Goal: Information Seeking & Learning: Learn about a topic

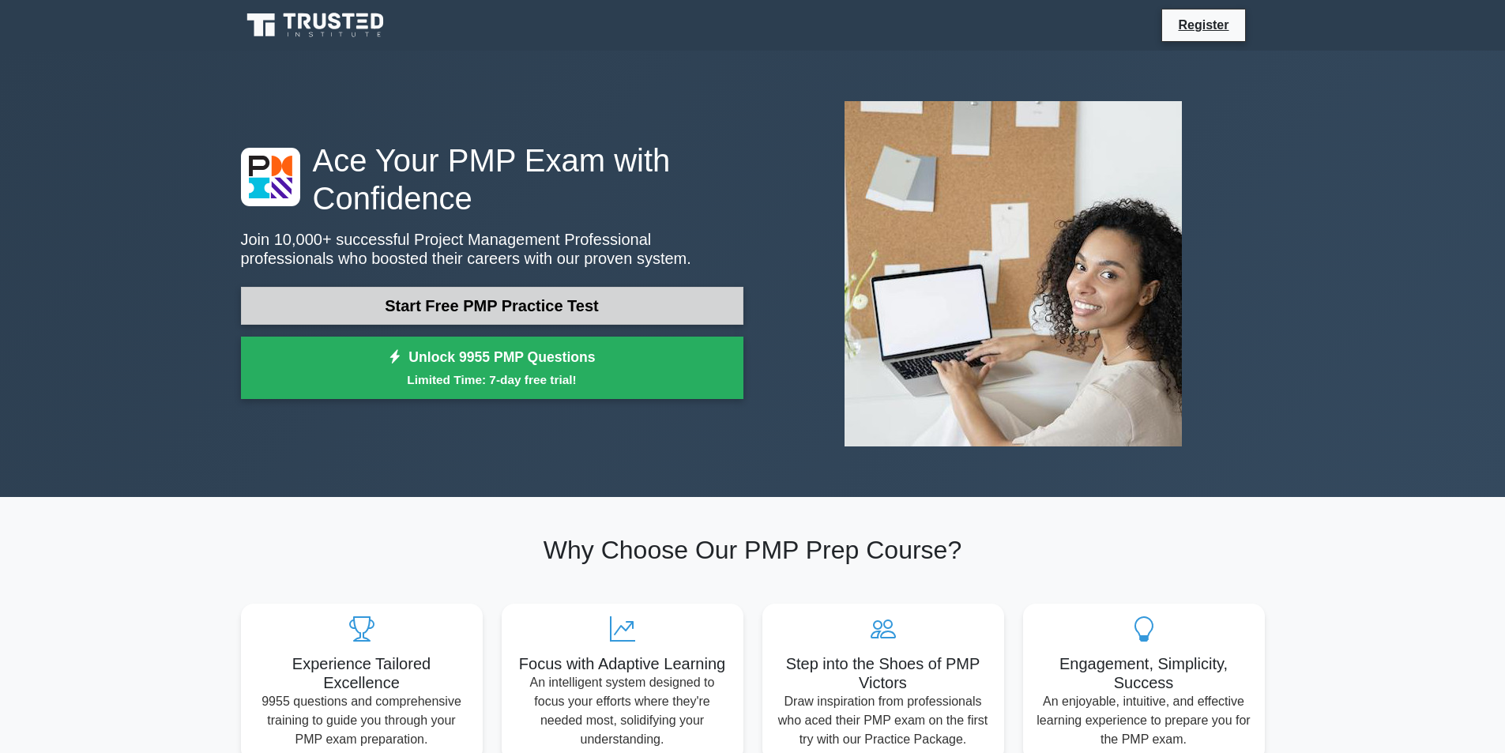
click at [461, 305] on link "Start Free PMP Practice Test" at bounding box center [492, 306] width 502 height 38
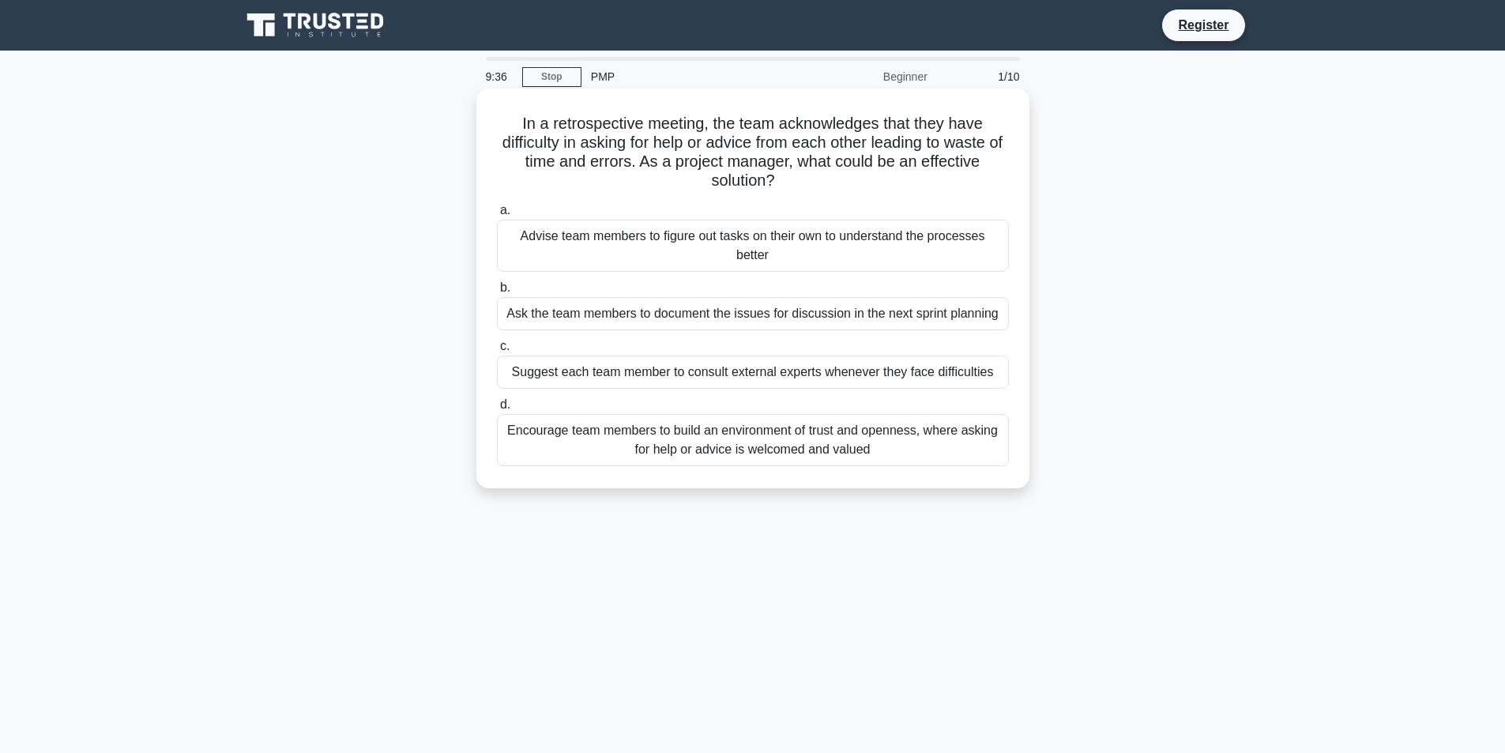
click at [537, 447] on div "Encourage team members to build an environment of trust and openness, where ask…" at bounding box center [753, 440] width 512 height 52
click at [497, 410] on input "d. Encourage team members to build an environment of trust and openness, where …" at bounding box center [497, 405] width 0 height 10
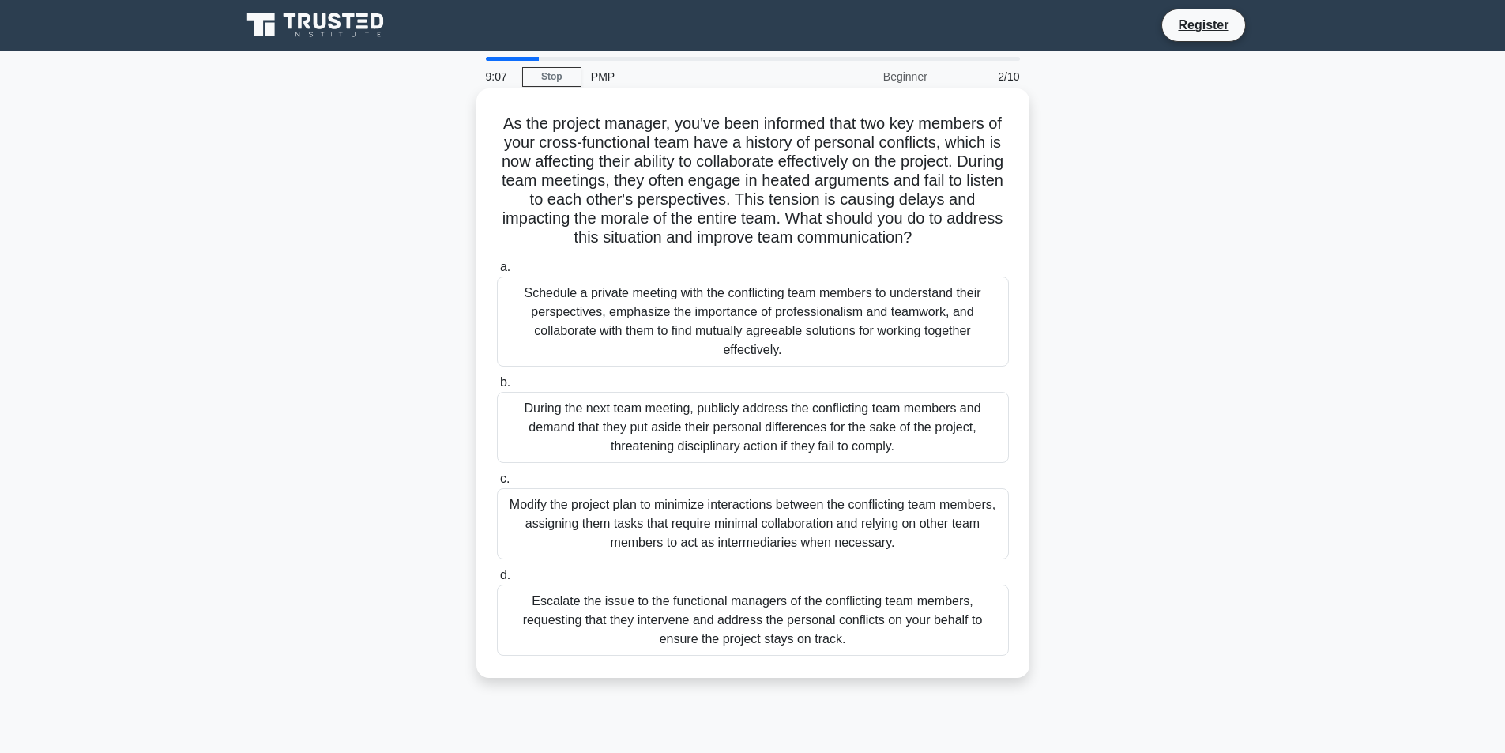
click at [780, 342] on div "Schedule a private meeting with the conflicting team members to understand thei…" at bounding box center [753, 321] width 512 height 90
click at [497, 273] on input "a. Schedule a private meeting with the conflicting team members to understand t…" at bounding box center [497, 267] width 0 height 10
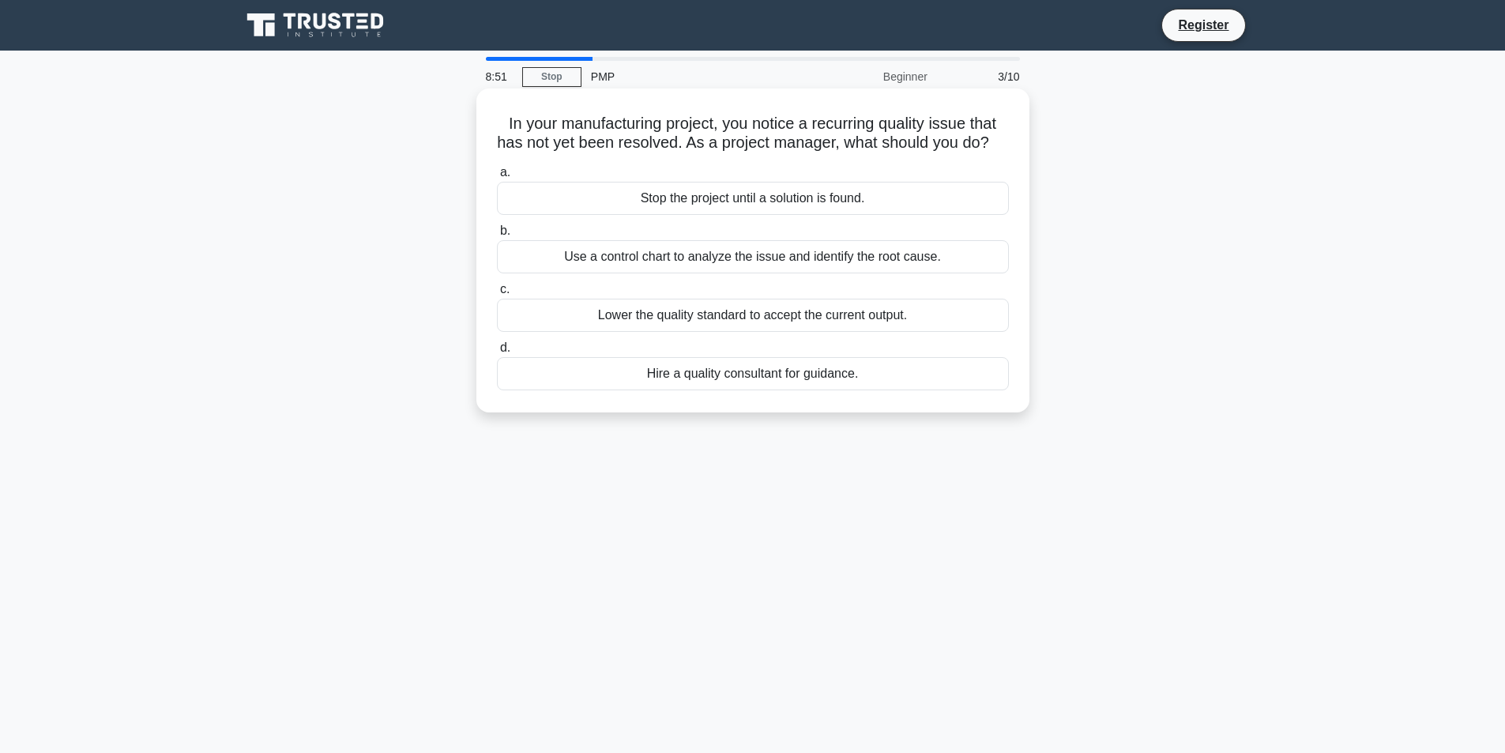
click at [704, 269] on div "Use a control chart to analyze the issue and identify the root cause." at bounding box center [753, 256] width 512 height 33
click at [497, 236] on input "b. Use a control chart to analyze the issue and identify the root cause." at bounding box center [497, 231] width 0 height 10
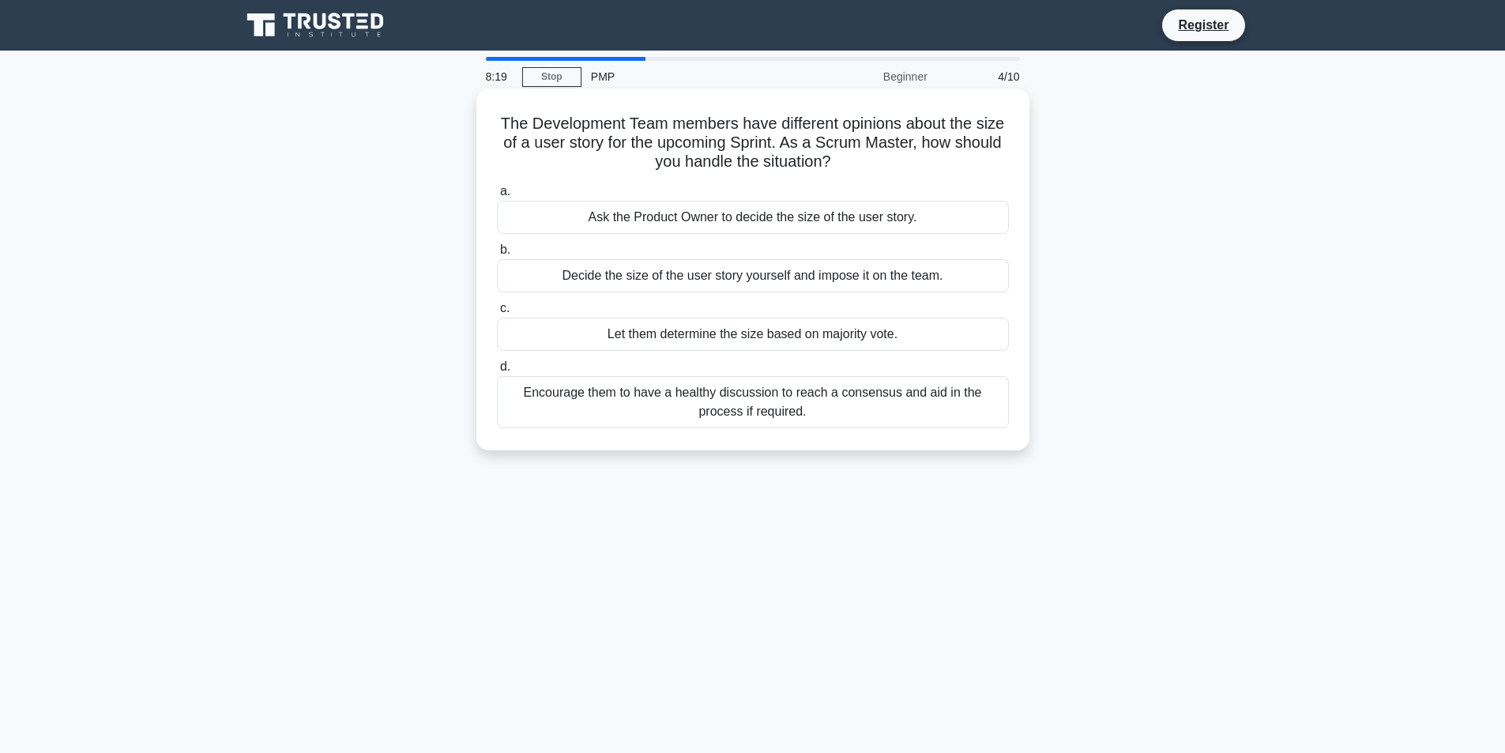
click at [619, 430] on div "a. Ask the Product Owner to decide the size of the user story. b. Decide the si…" at bounding box center [752, 305] width 531 height 253
click at [590, 413] on div "Encourage them to have a healthy discussion to reach a consensus and aid in the…" at bounding box center [753, 402] width 512 height 52
click at [497, 372] on input "d. Encourage them to have a healthy discussion to reach a consensus and aid in …" at bounding box center [497, 367] width 0 height 10
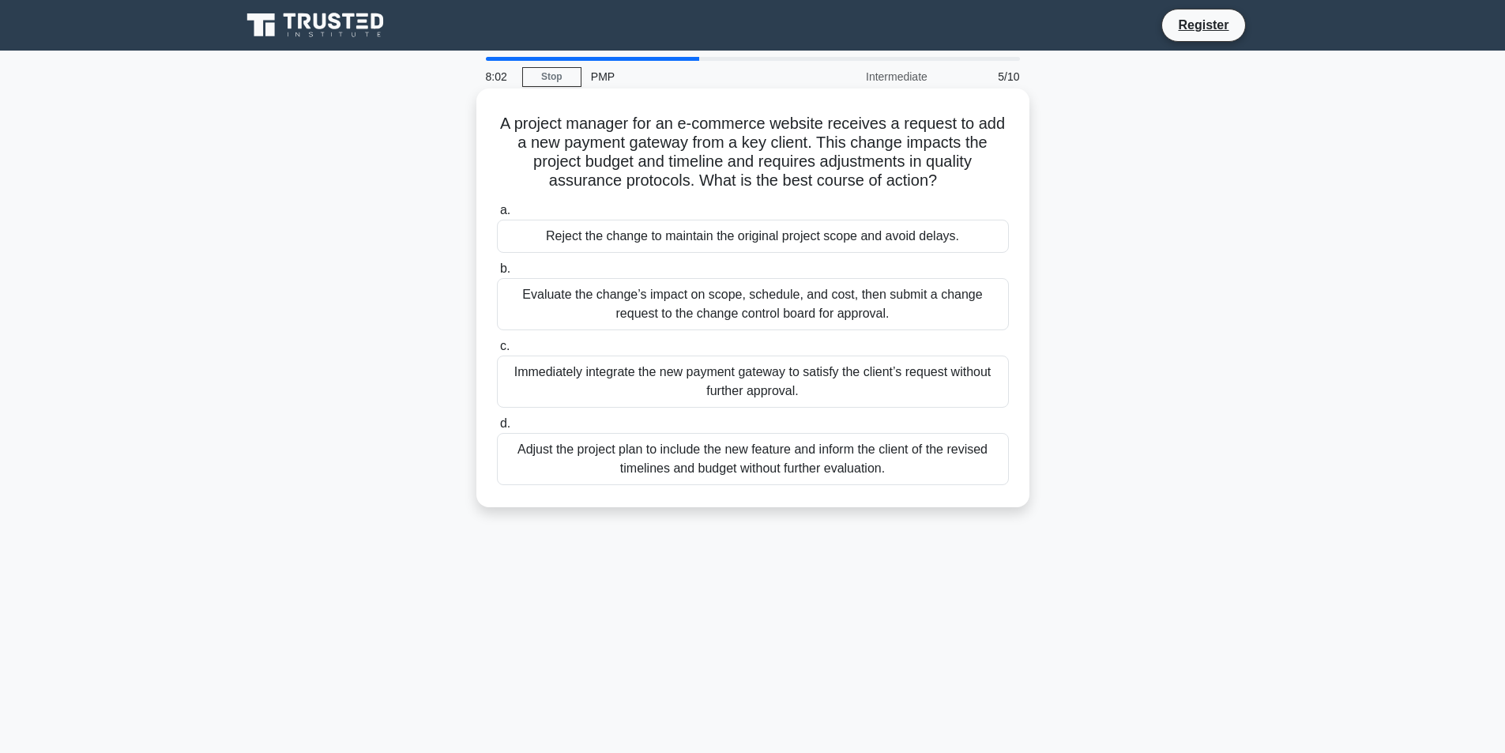
click at [724, 309] on div "Evaluate the change’s impact on scope, schedule, and cost, then submit a change…" at bounding box center [753, 304] width 512 height 52
click at [497, 274] on input "b. Evaluate the change’s impact on scope, schedule, and cost, then submit a cha…" at bounding box center [497, 269] width 0 height 10
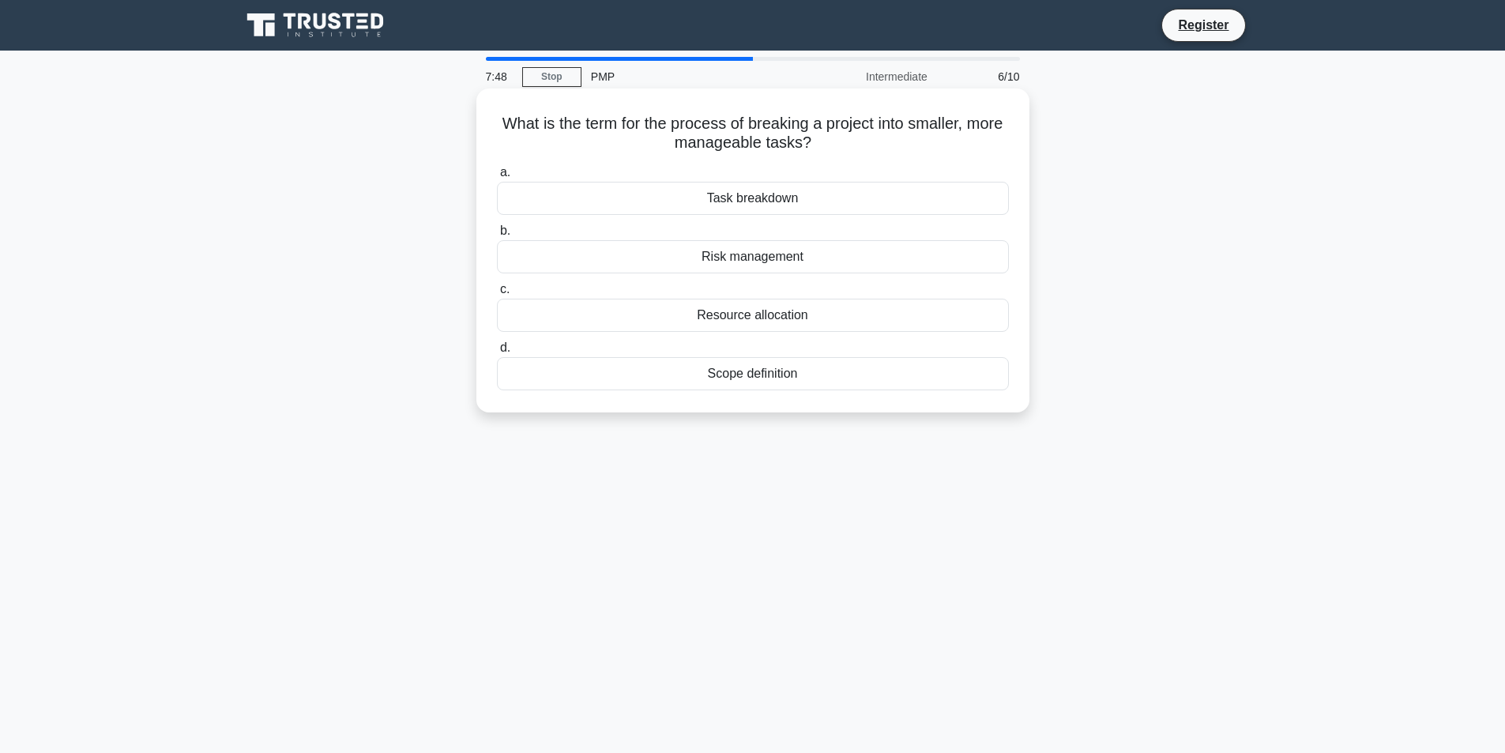
click at [792, 201] on div "Task breakdown" at bounding box center [753, 198] width 512 height 33
click at [497, 178] on input "a. Task breakdown" at bounding box center [497, 172] width 0 height 10
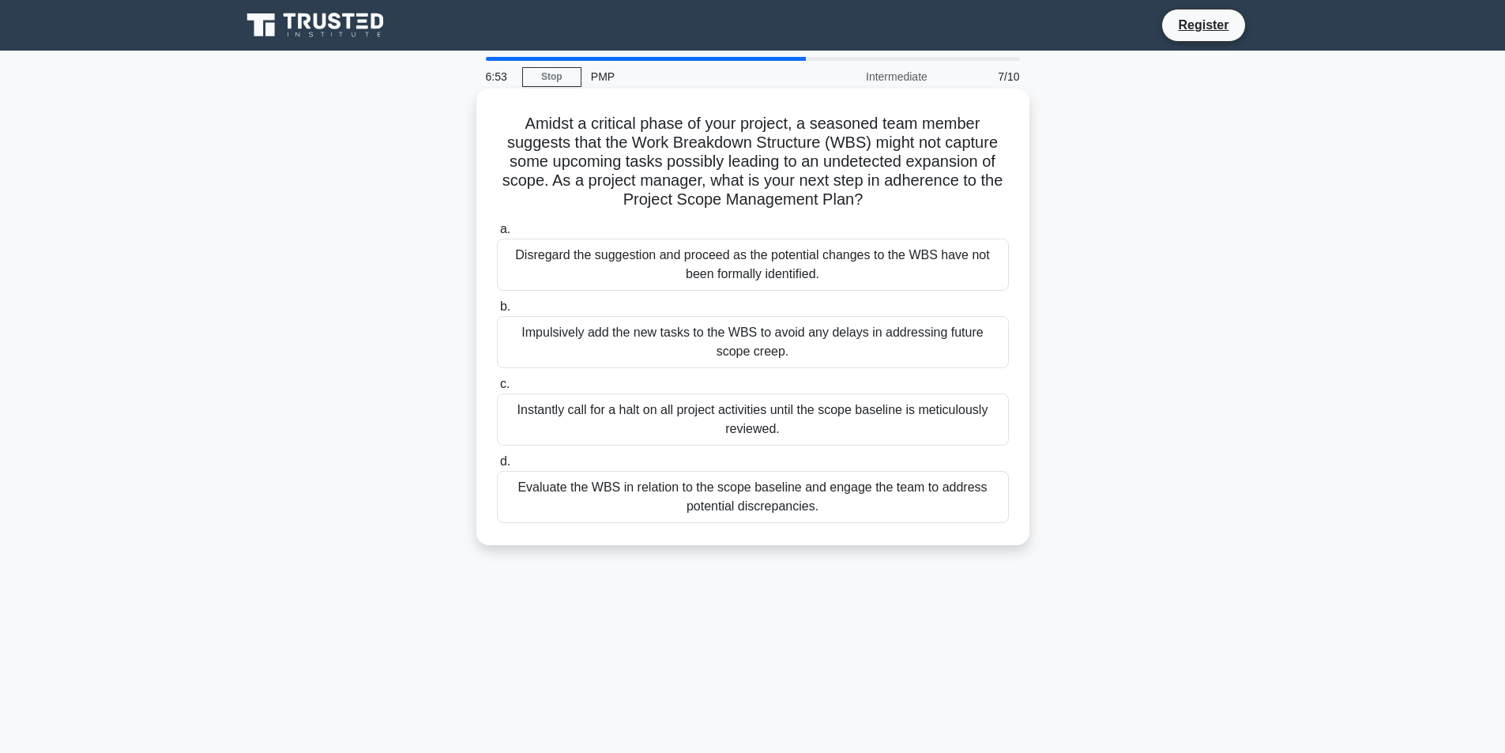
click at [637, 464] on label "d. Evaluate the WBS in relation to the scope baseline and engage the team to ad…" at bounding box center [753, 487] width 512 height 71
click at [497, 464] on input "d. Evaluate the WBS in relation to the scope baseline and engage the team to ad…" at bounding box center [497, 462] width 0 height 10
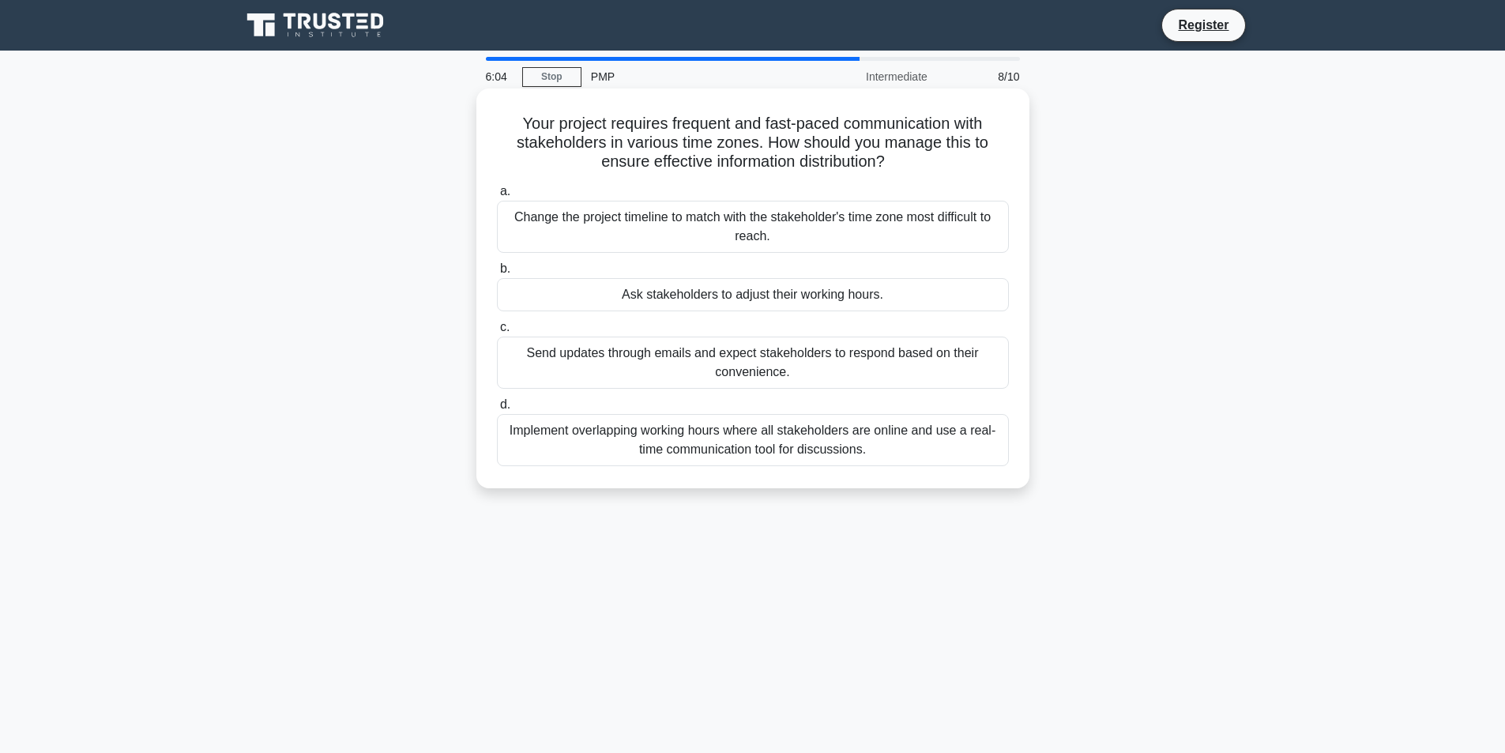
click at [743, 455] on div "Implement overlapping working hours where all stakeholders are online and use a…" at bounding box center [753, 440] width 512 height 52
click at [497, 410] on input "d. Implement overlapping working hours where all stakeholders are online and us…" at bounding box center [497, 405] width 0 height 10
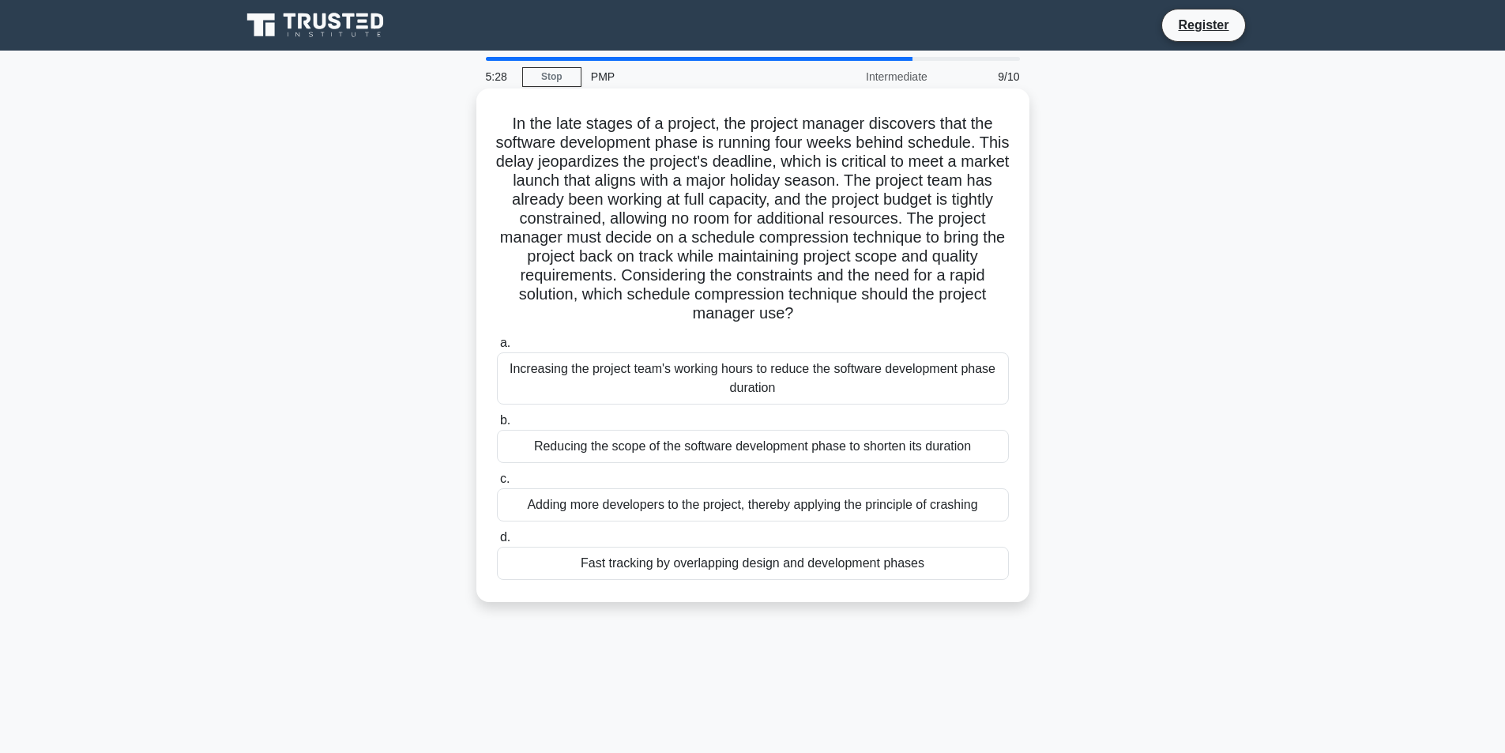
click at [780, 521] on div "Adding more developers to the project, thereby applying the principle of crashi…" at bounding box center [753, 504] width 512 height 33
click at [497, 484] on input "c. Adding more developers to the project, thereby applying the principle of cra…" at bounding box center [497, 479] width 0 height 10
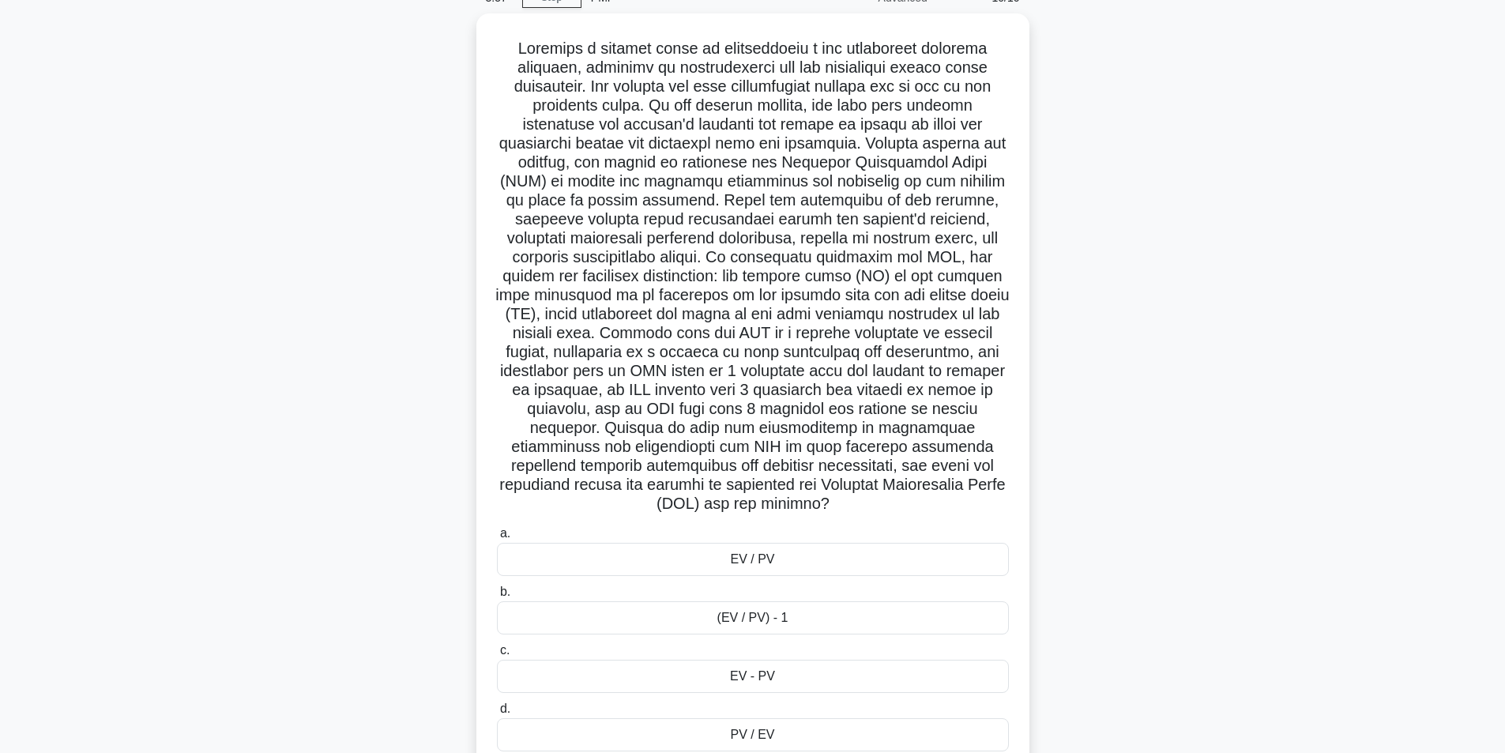
scroll to position [126, 0]
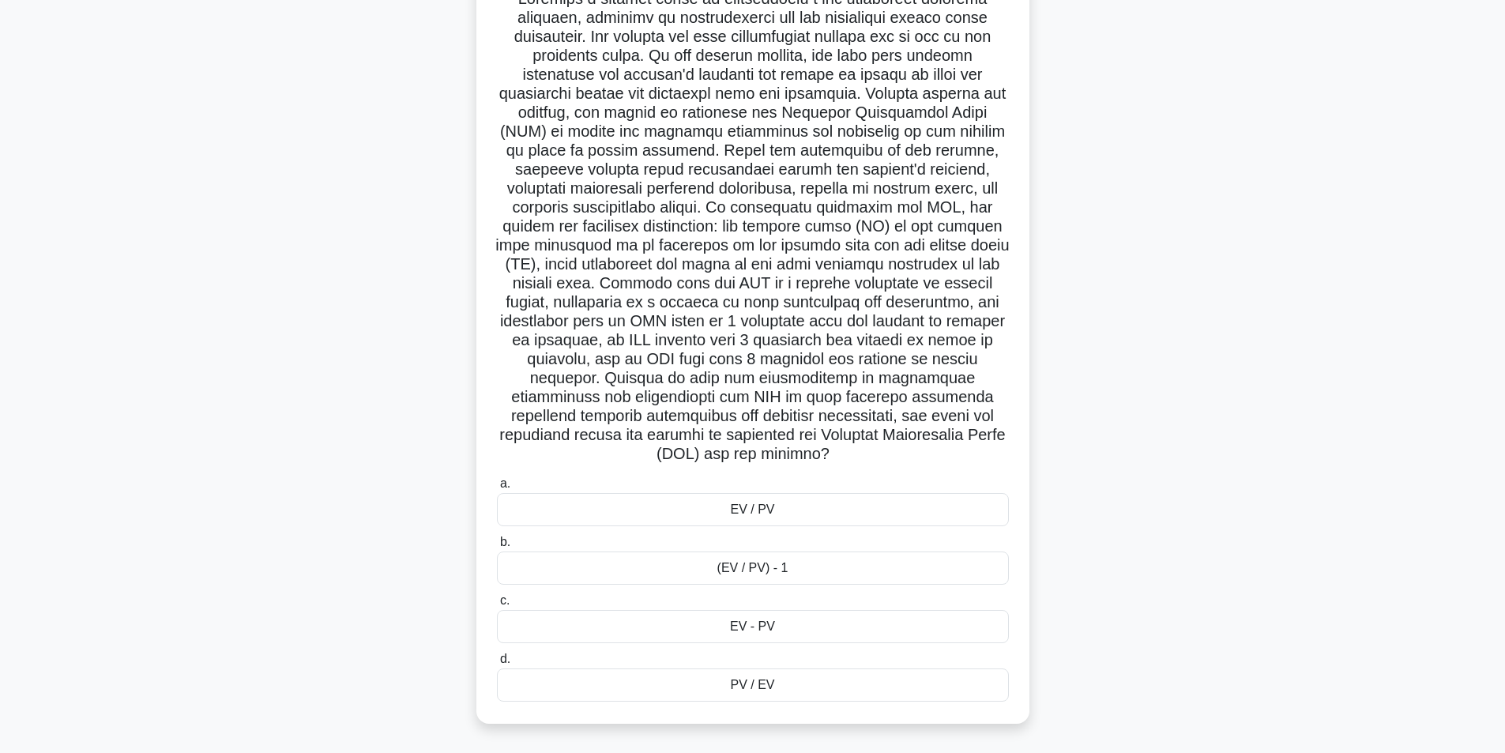
click at [833, 511] on div "EV / PV" at bounding box center [753, 509] width 512 height 33
click at [497, 489] on input "a. EV / PV" at bounding box center [497, 484] width 0 height 10
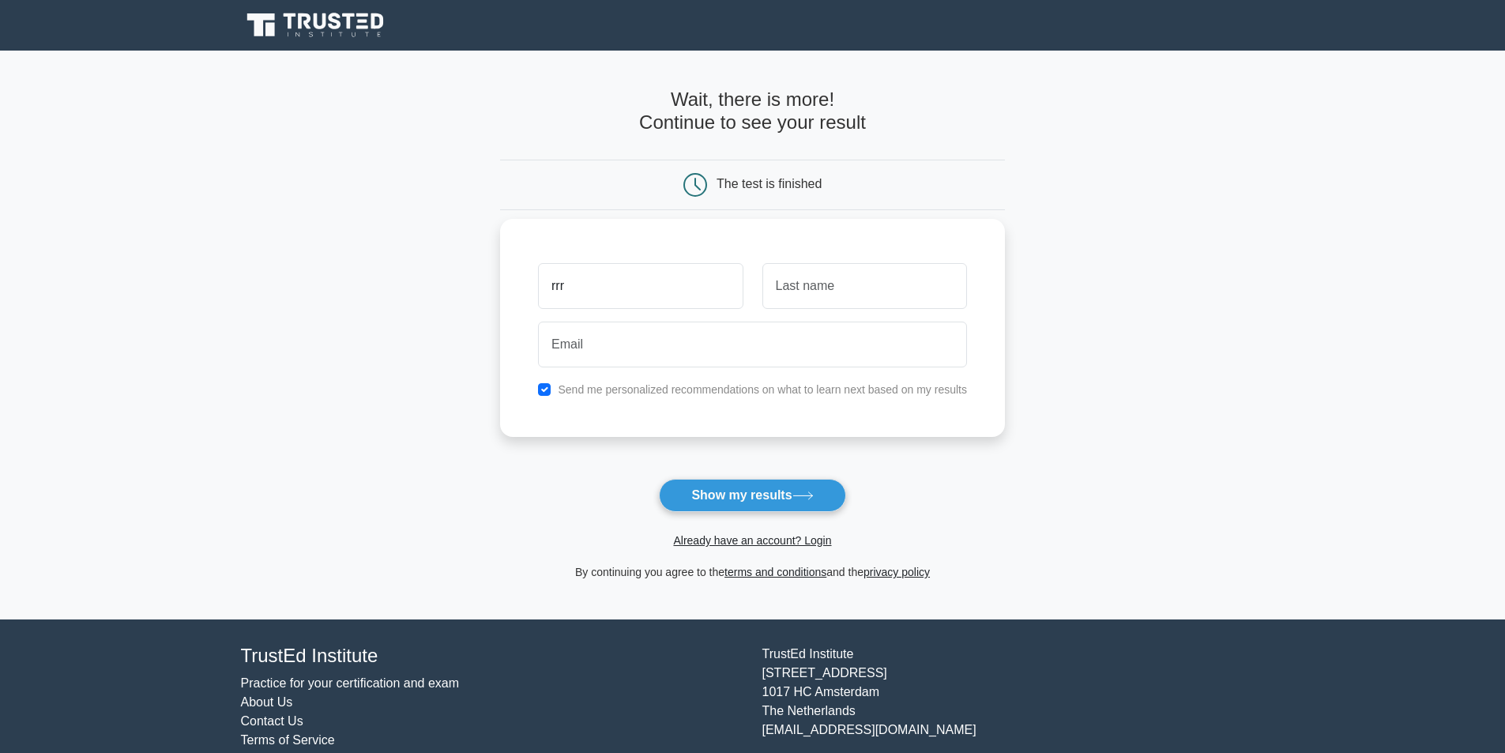
type input "rrr"
click at [773, 285] on input "text" at bounding box center [864, 286] width 205 height 46
type input "zzz"
click at [727, 333] on input "email" at bounding box center [752, 344] width 429 height 46
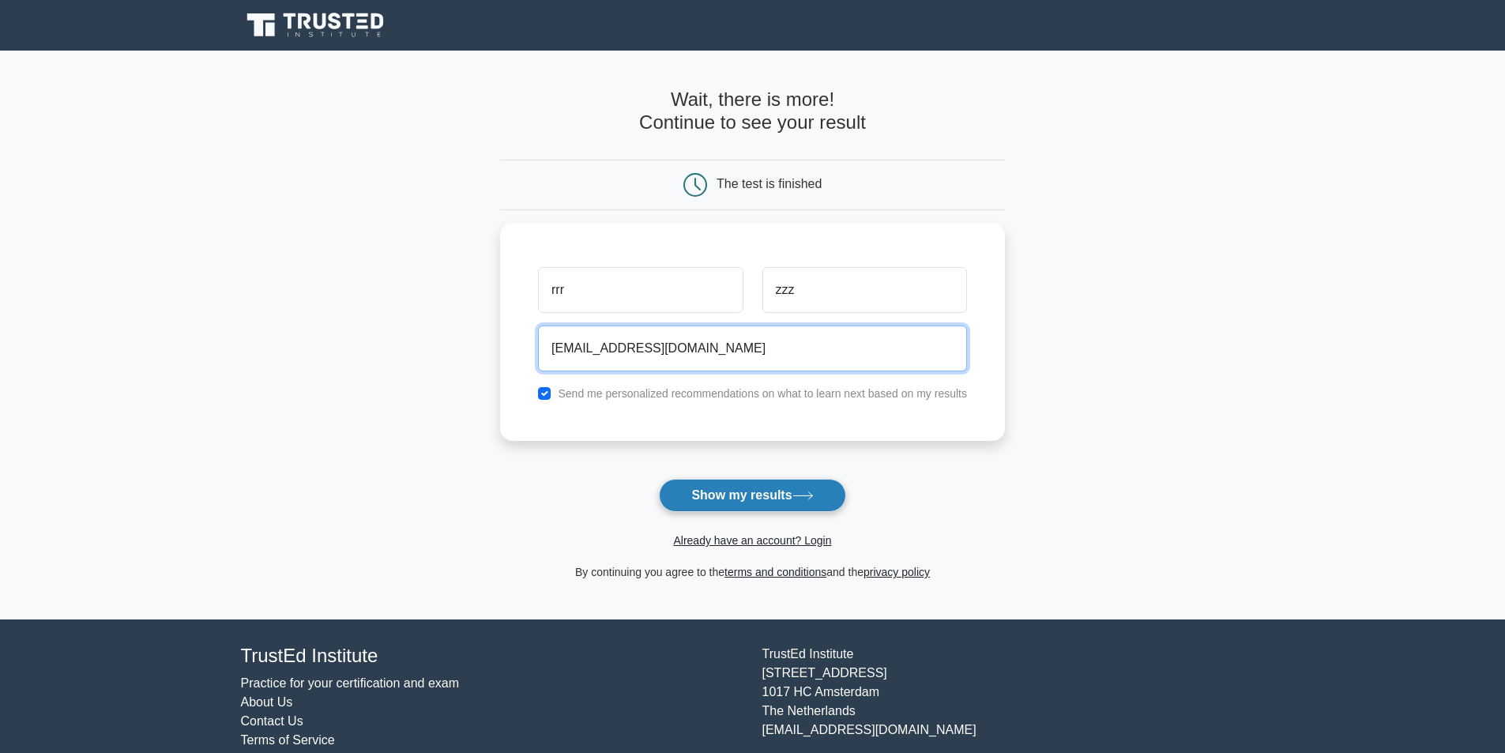
type input "rrrzzzz@gmail.com"
click at [794, 506] on button "Show my results" at bounding box center [752, 495] width 186 height 33
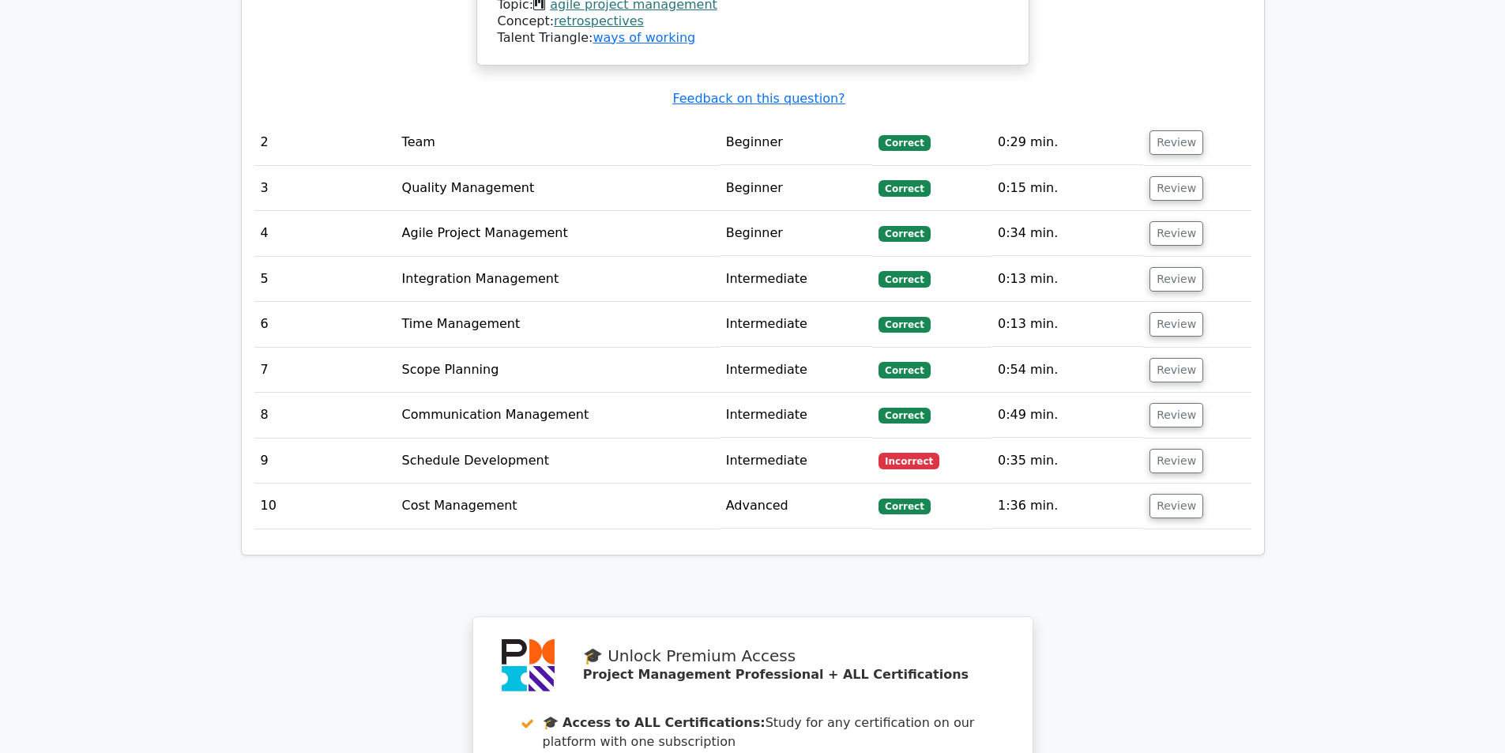
scroll to position [2291, 0]
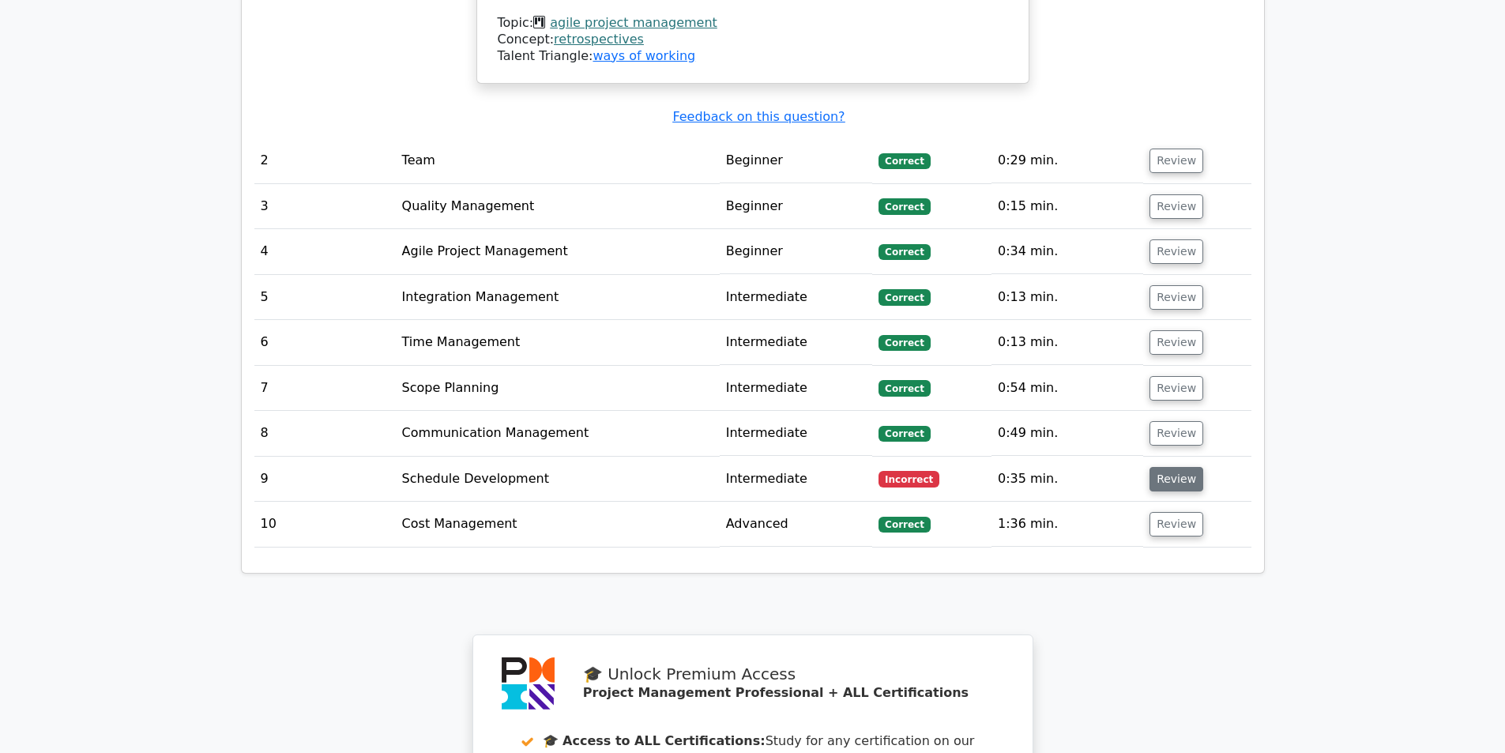
click at [1165, 467] on button "Review" at bounding box center [1176, 479] width 54 height 24
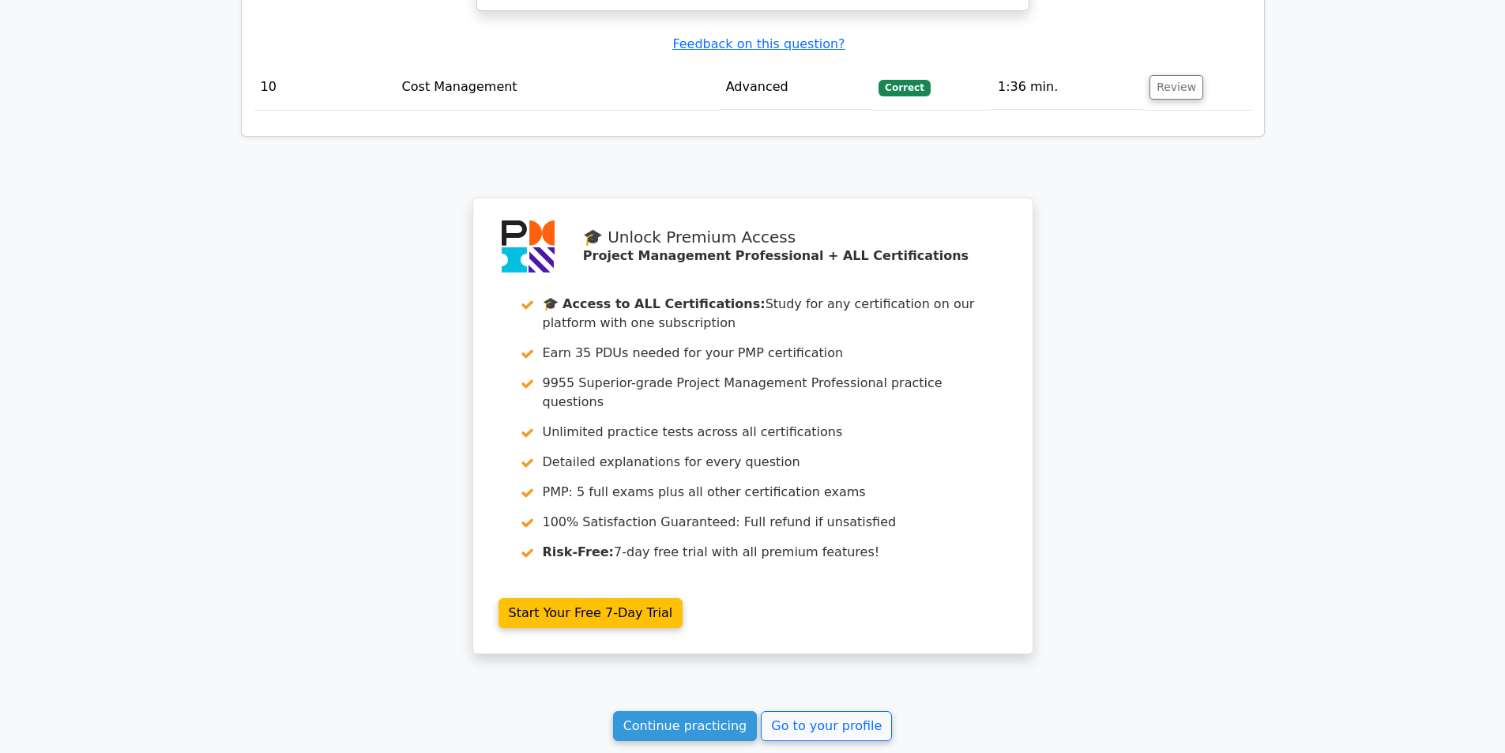
scroll to position [3793, 0]
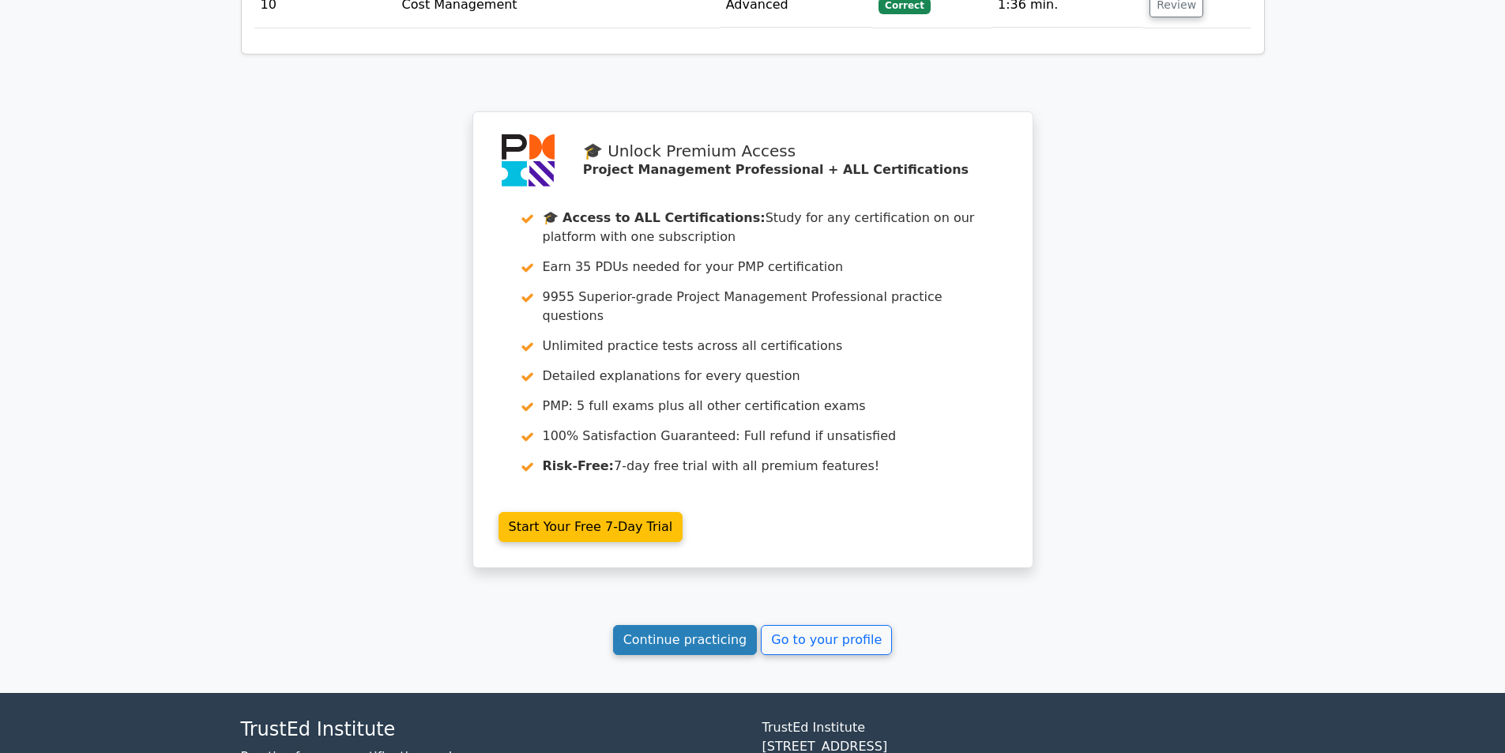
click at [687, 625] on link "Continue practicing" at bounding box center [685, 640] width 145 height 30
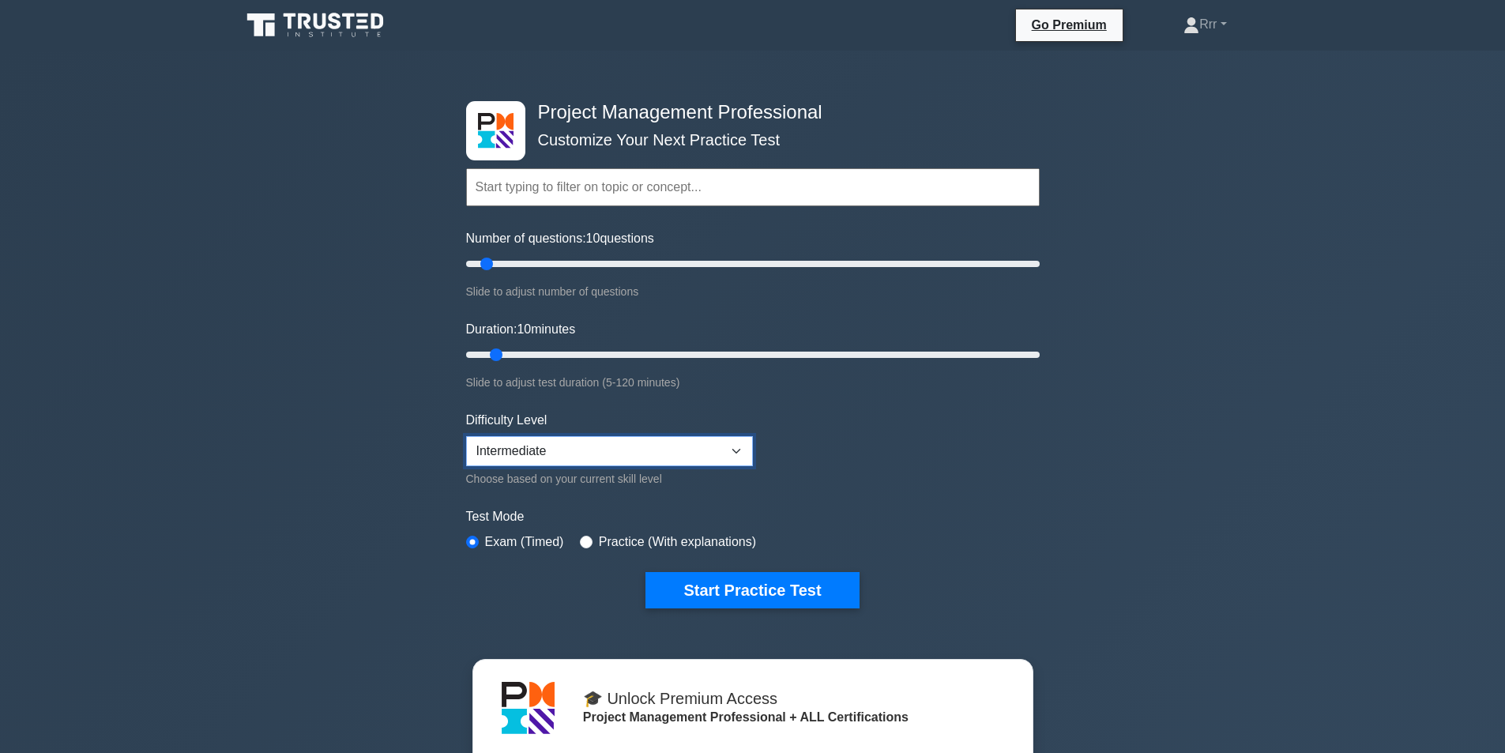
click at [628, 453] on select "Beginner Intermediate Expert" at bounding box center [609, 451] width 287 height 30
select select "expert"
click at [466, 436] on select "Beginner Intermediate Expert" at bounding box center [609, 451] width 287 height 30
click at [715, 578] on button "Start Practice Test" at bounding box center [751, 590] width 213 height 36
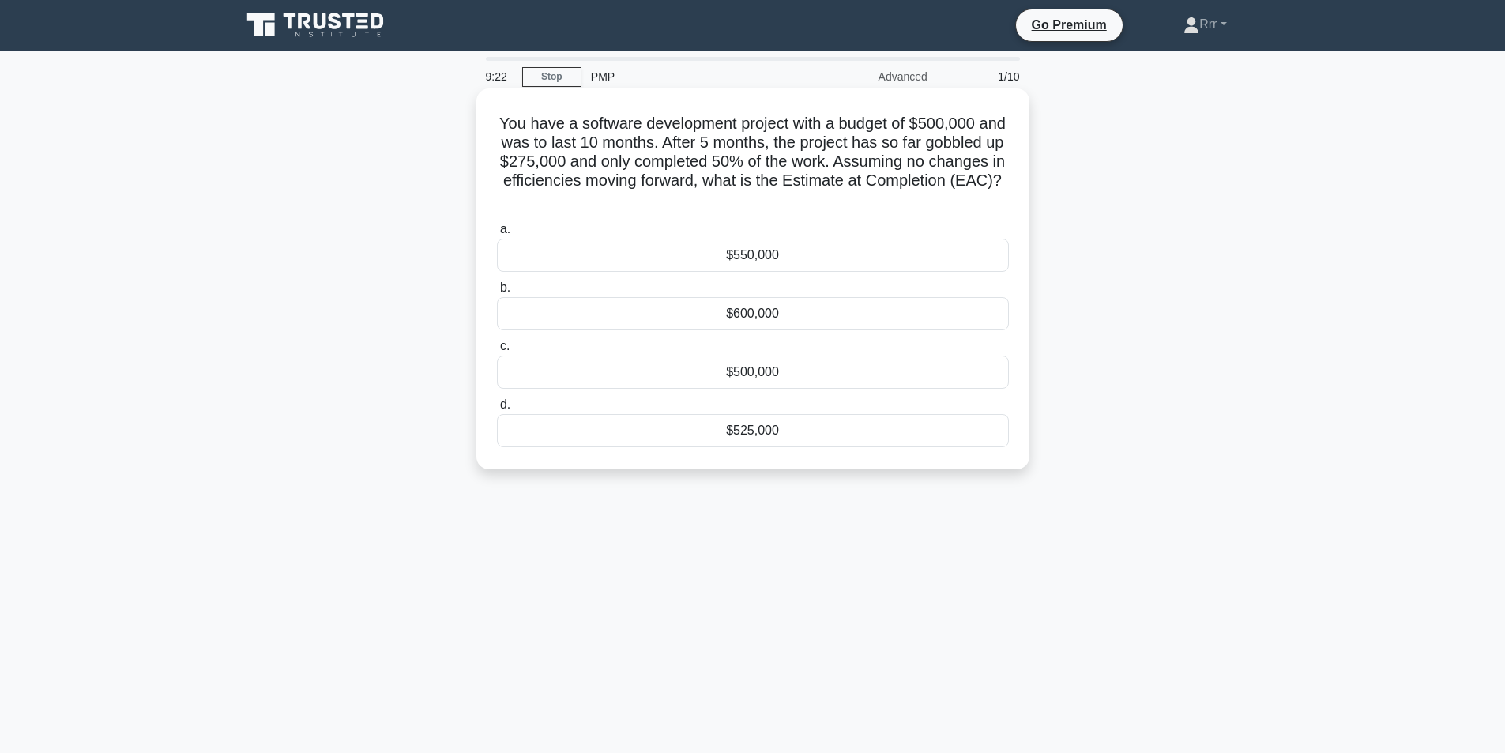
click at [784, 249] on div "$550,000" at bounding box center [753, 255] width 512 height 33
click at [497, 235] on input "a. $550,000" at bounding box center [497, 229] width 0 height 10
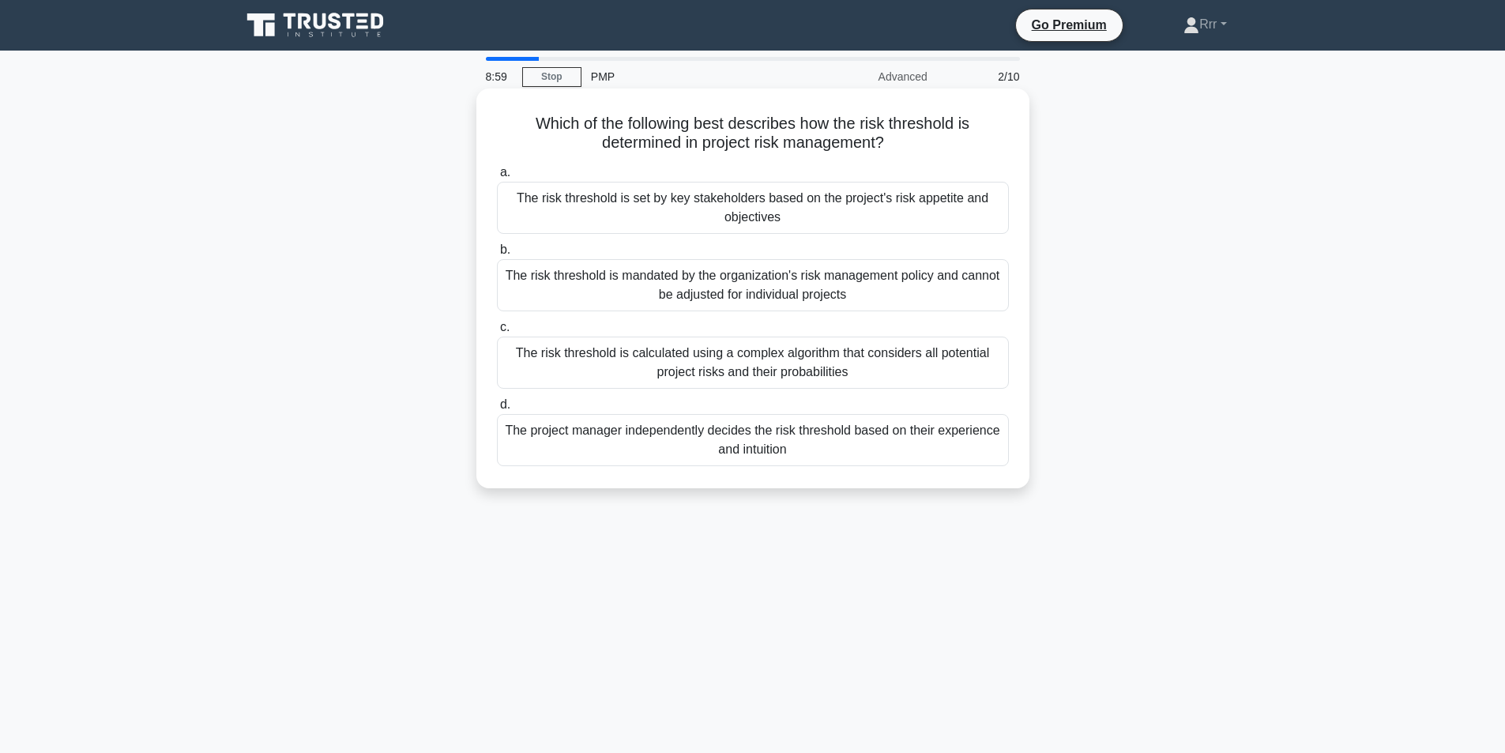
click at [816, 199] on div "The risk threshold is set by key stakeholders based on the project's risk appet…" at bounding box center [753, 208] width 512 height 52
click at [497, 178] on input "a. The risk threshold is set by key stakeholders based on the project's risk ap…" at bounding box center [497, 172] width 0 height 10
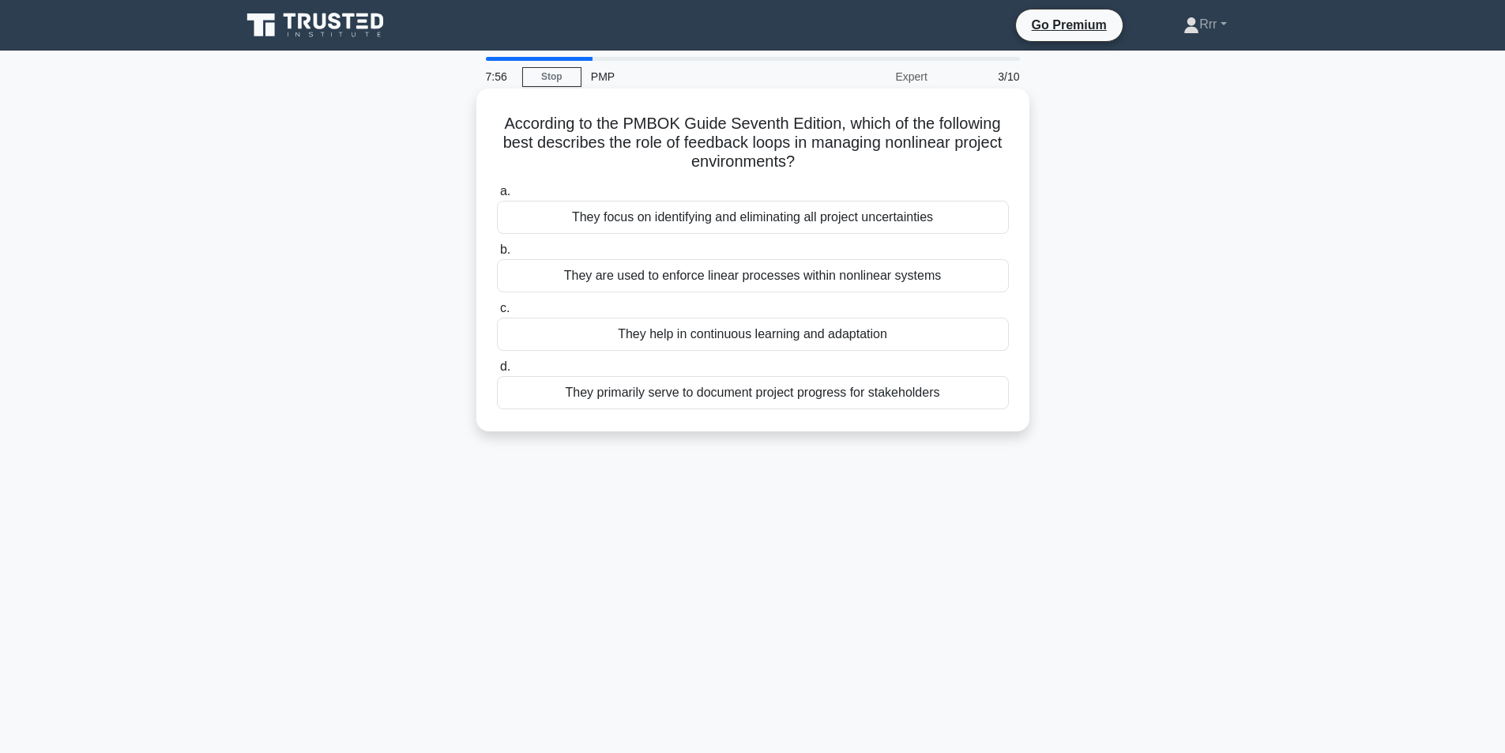
click at [879, 336] on div "They help in continuous learning and adaptation" at bounding box center [753, 334] width 512 height 33
click at [497, 314] on input "c. They help in continuous learning and adaptation" at bounding box center [497, 308] width 0 height 10
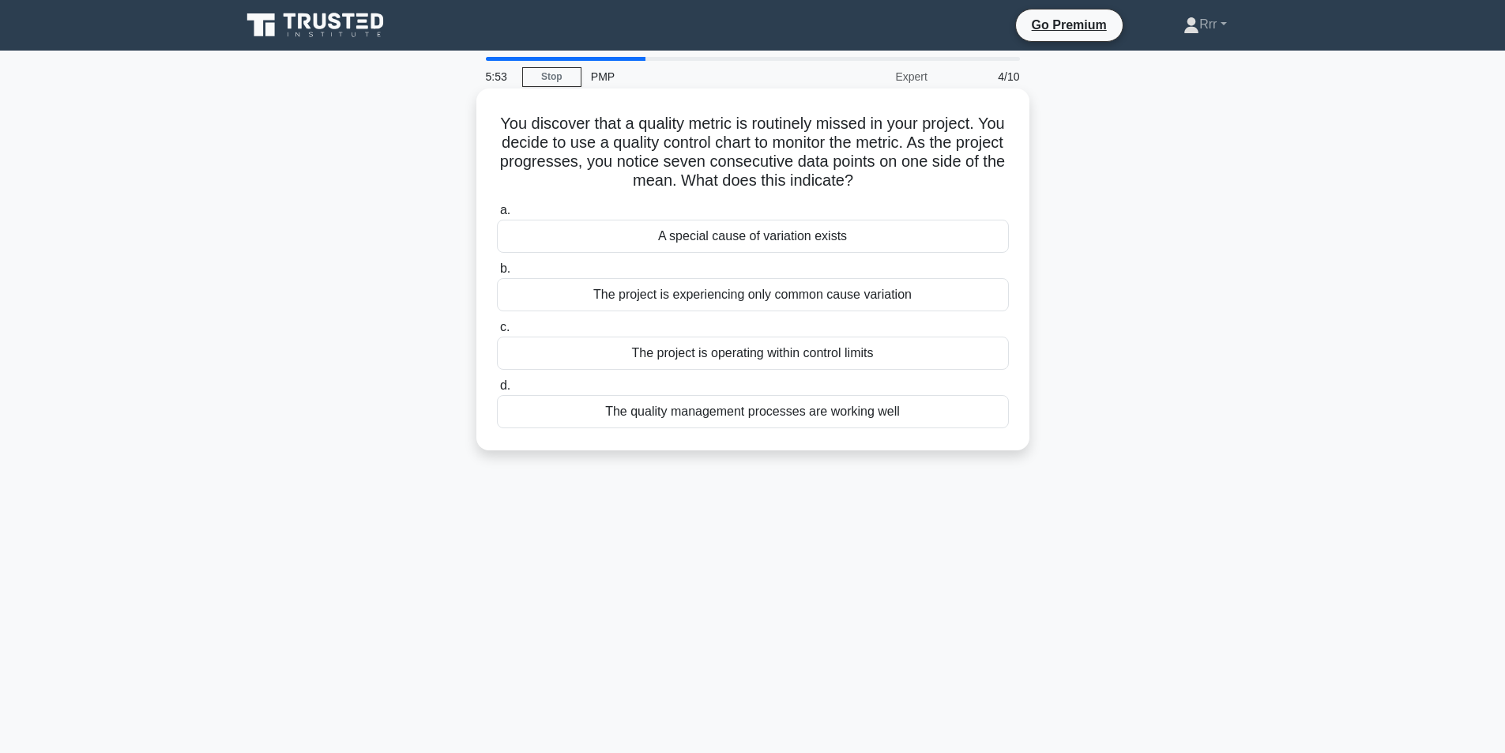
click at [790, 232] on div "A special cause of variation exists" at bounding box center [753, 236] width 512 height 33
click at [497, 216] on input "a. A special cause of variation exists" at bounding box center [497, 210] width 0 height 10
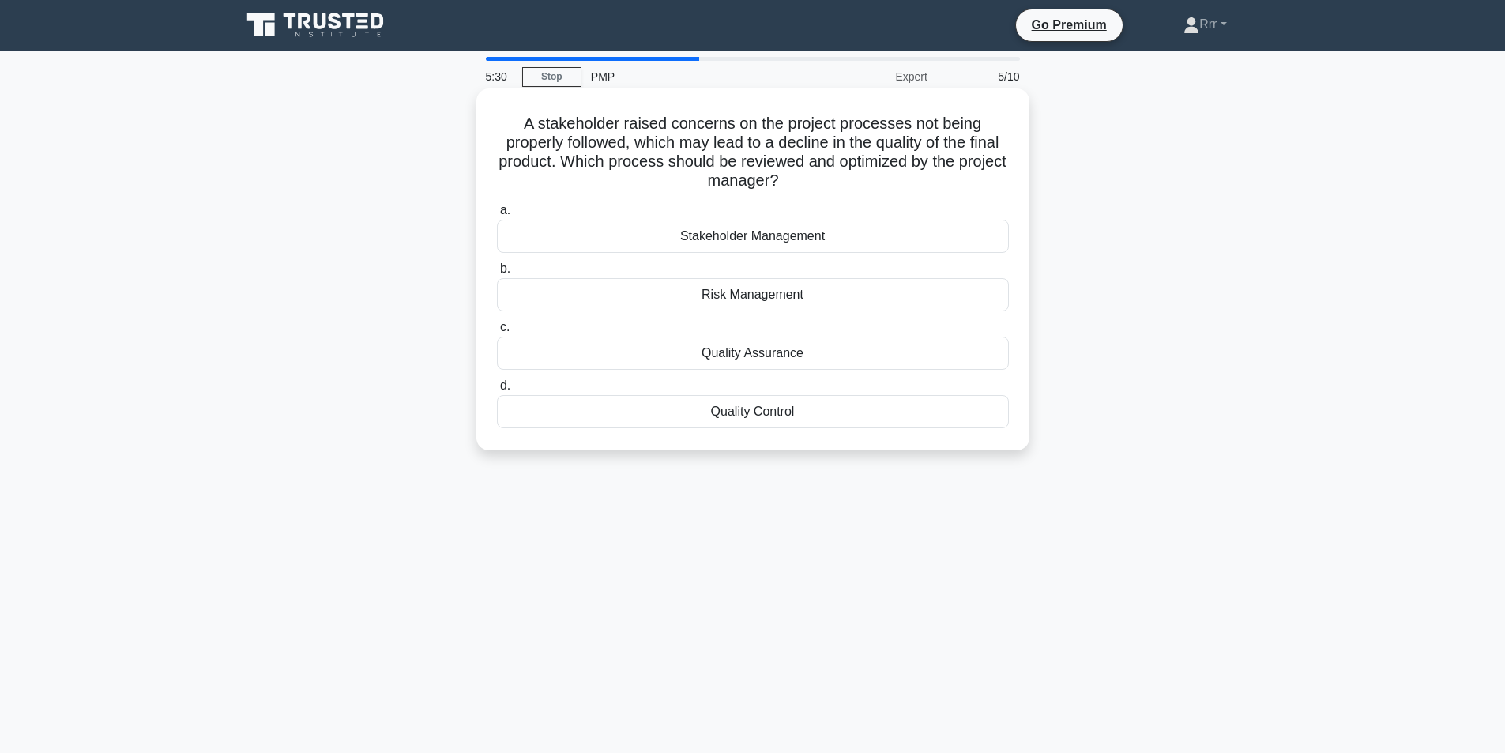
click at [833, 412] on div "Quality Control" at bounding box center [753, 411] width 512 height 33
click at [497, 391] on input "d. Quality Control" at bounding box center [497, 386] width 0 height 10
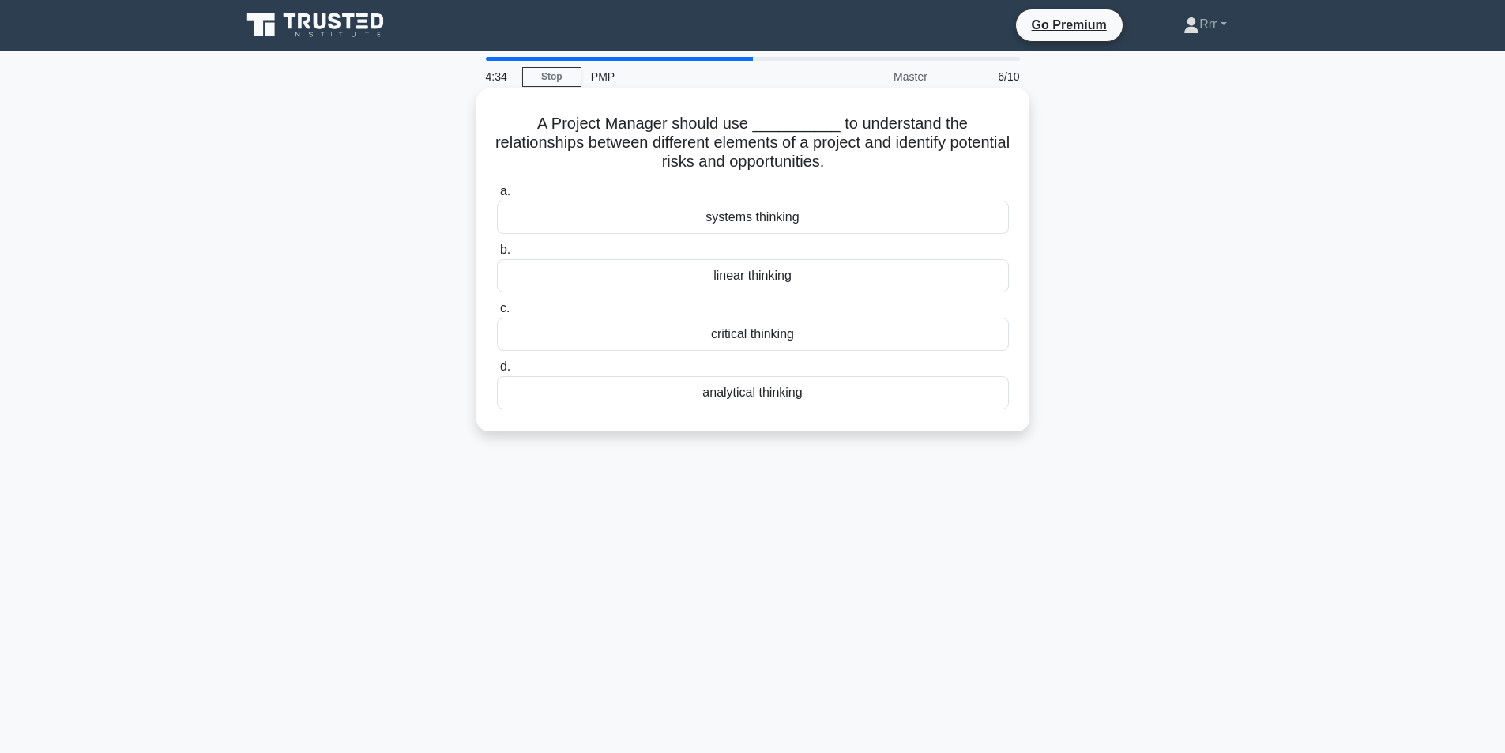
click at [804, 230] on div "systems thinking" at bounding box center [753, 217] width 512 height 33
click at [497, 197] on input "a. systems thinking" at bounding box center [497, 191] width 0 height 10
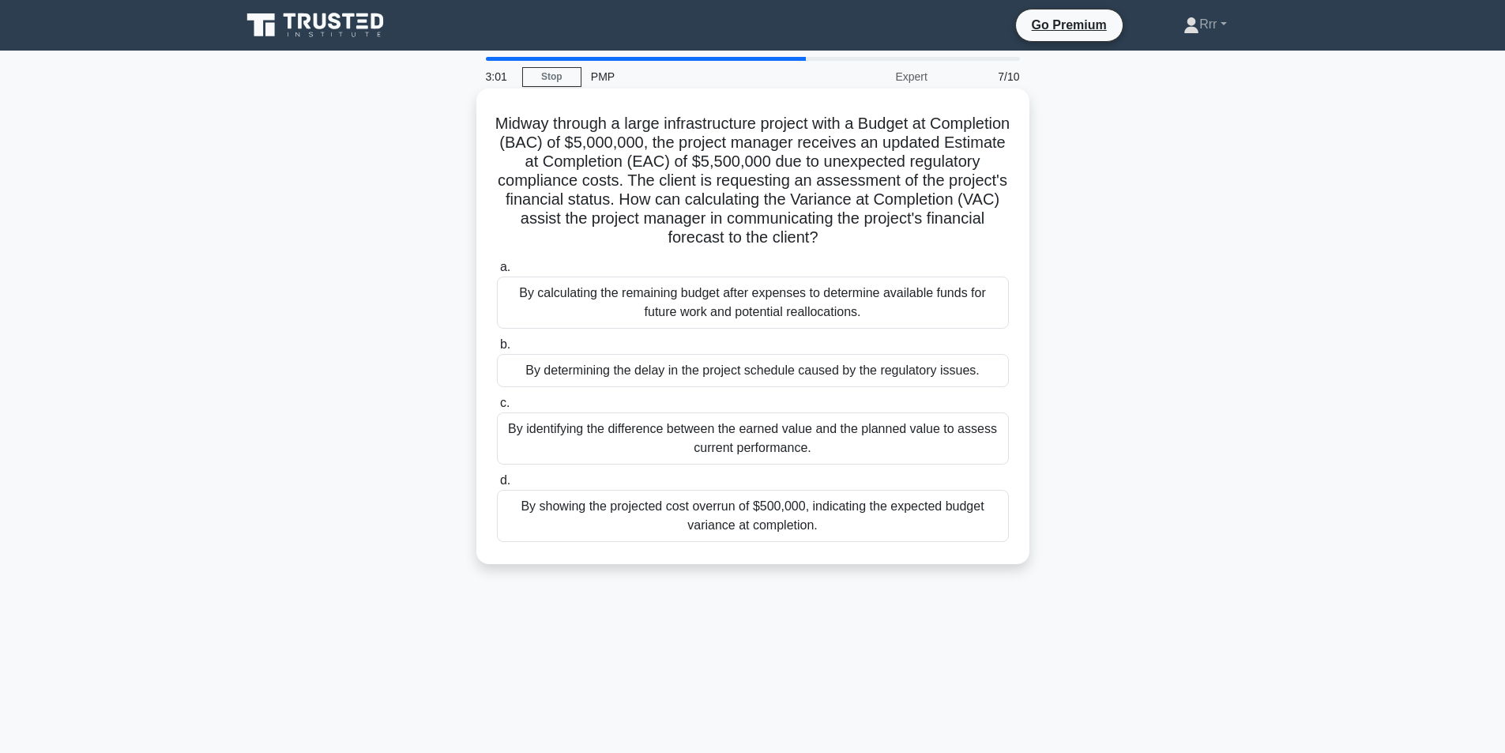
click at [532, 536] on div "By showing the projected cost overrun of $500,000, indicating the expected budg…" at bounding box center [753, 516] width 512 height 52
click at [497, 486] on input "d. By showing the projected cost overrun of $500,000, indicating the expected b…" at bounding box center [497, 480] width 0 height 10
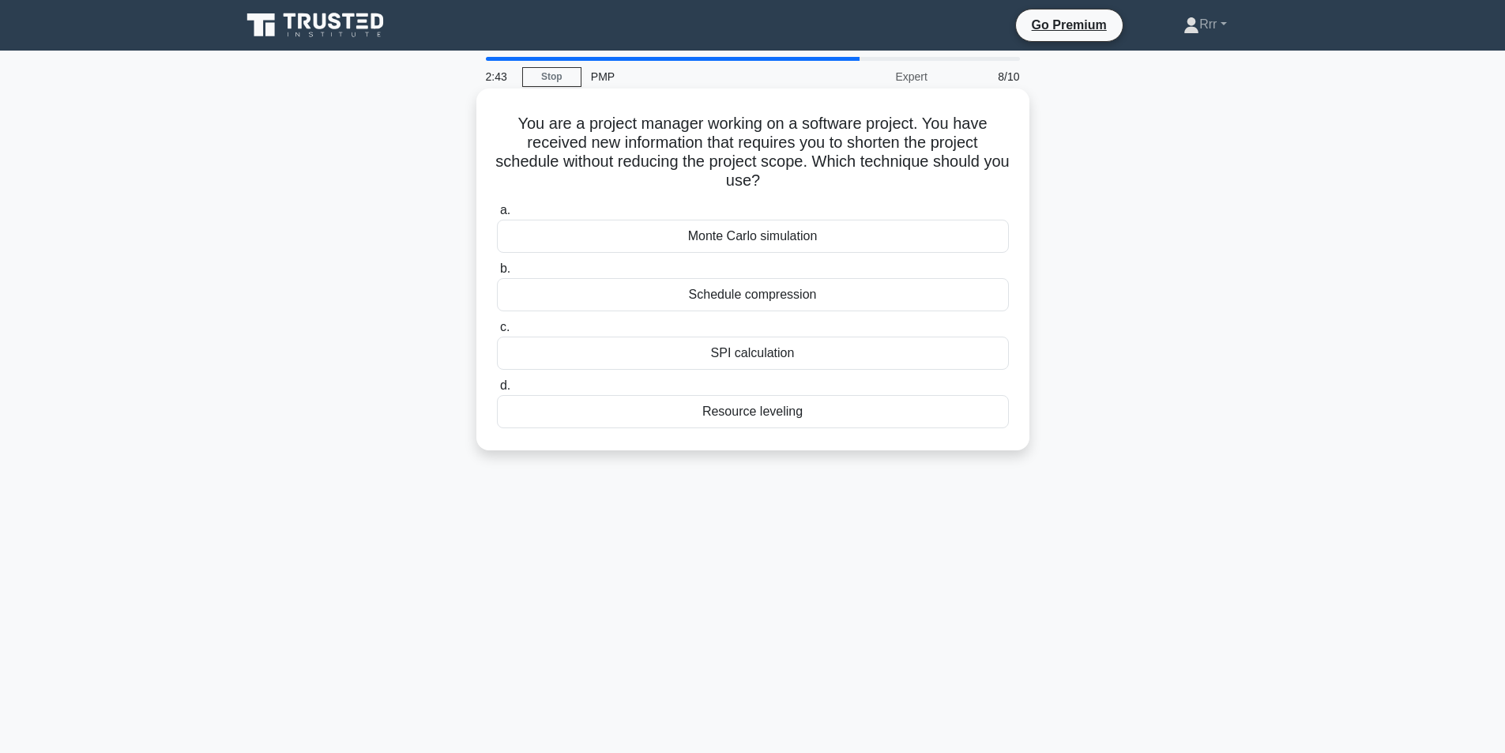
click at [816, 291] on div "Schedule compression" at bounding box center [753, 294] width 512 height 33
click at [497, 274] on input "b. Schedule compression" at bounding box center [497, 269] width 0 height 10
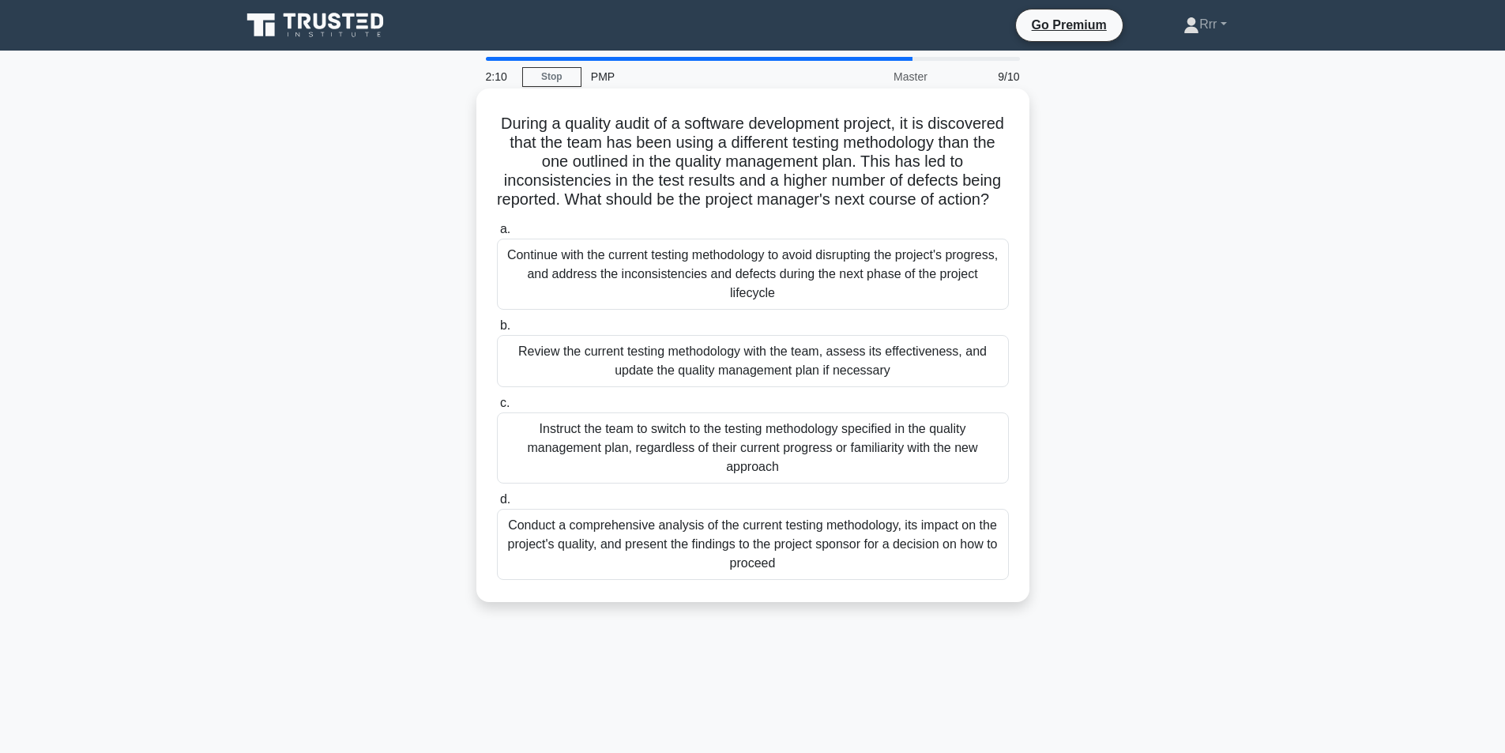
click at [785, 387] on div "Review the current testing methodology with the team, assess its effectiveness,…" at bounding box center [753, 361] width 512 height 52
click at [497, 331] on input "b. Review the current testing methodology with the team, assess its effectivene…" at bounding box center [497, 326] width 0 height 10
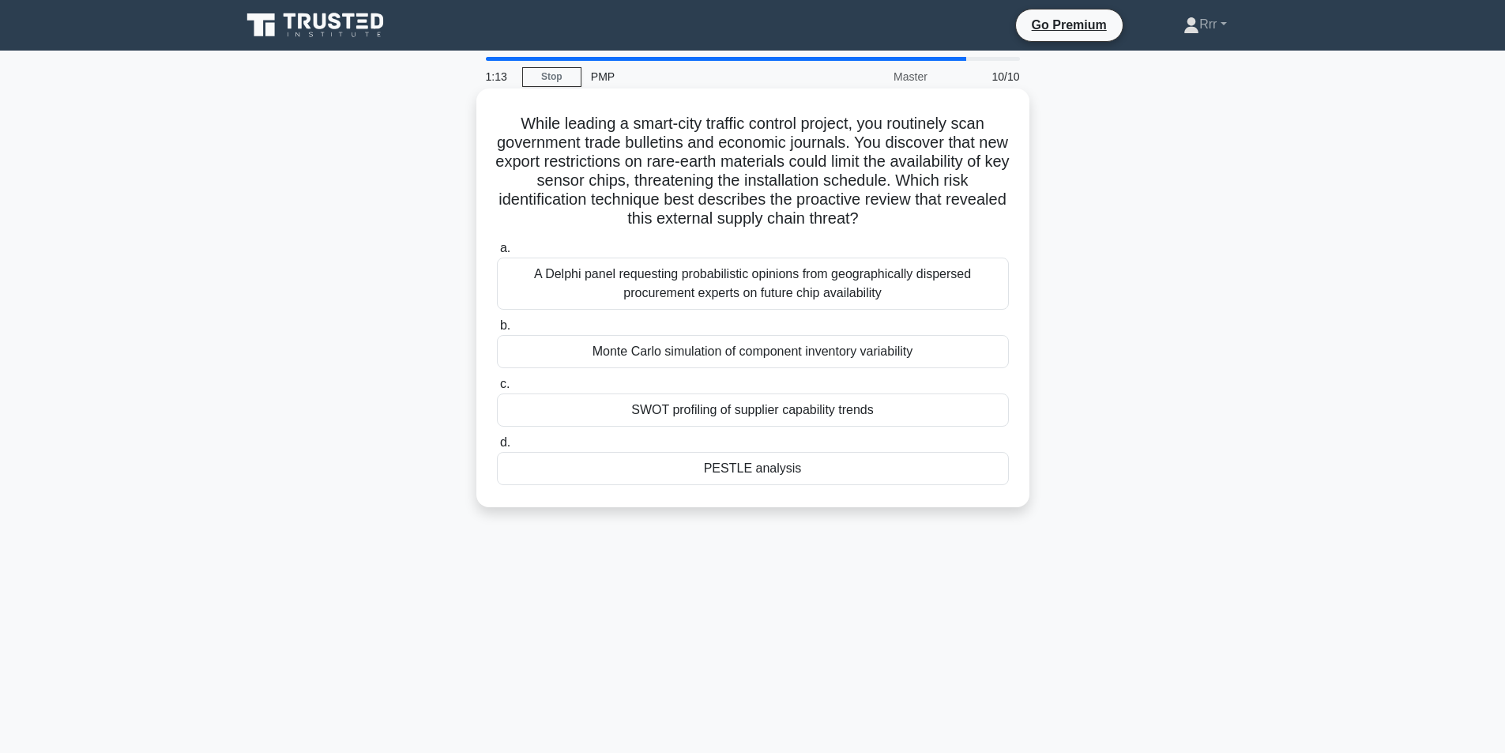
click at [899, 368] on div "Monte Carlo simulation of component inventory variability" at bounding box center [753, 351] width 512 height 33
click at [497, 331] on input "b. Monte Carlo simulation of component inventory variability" at bounding box center [497, 326] width 0 height 10
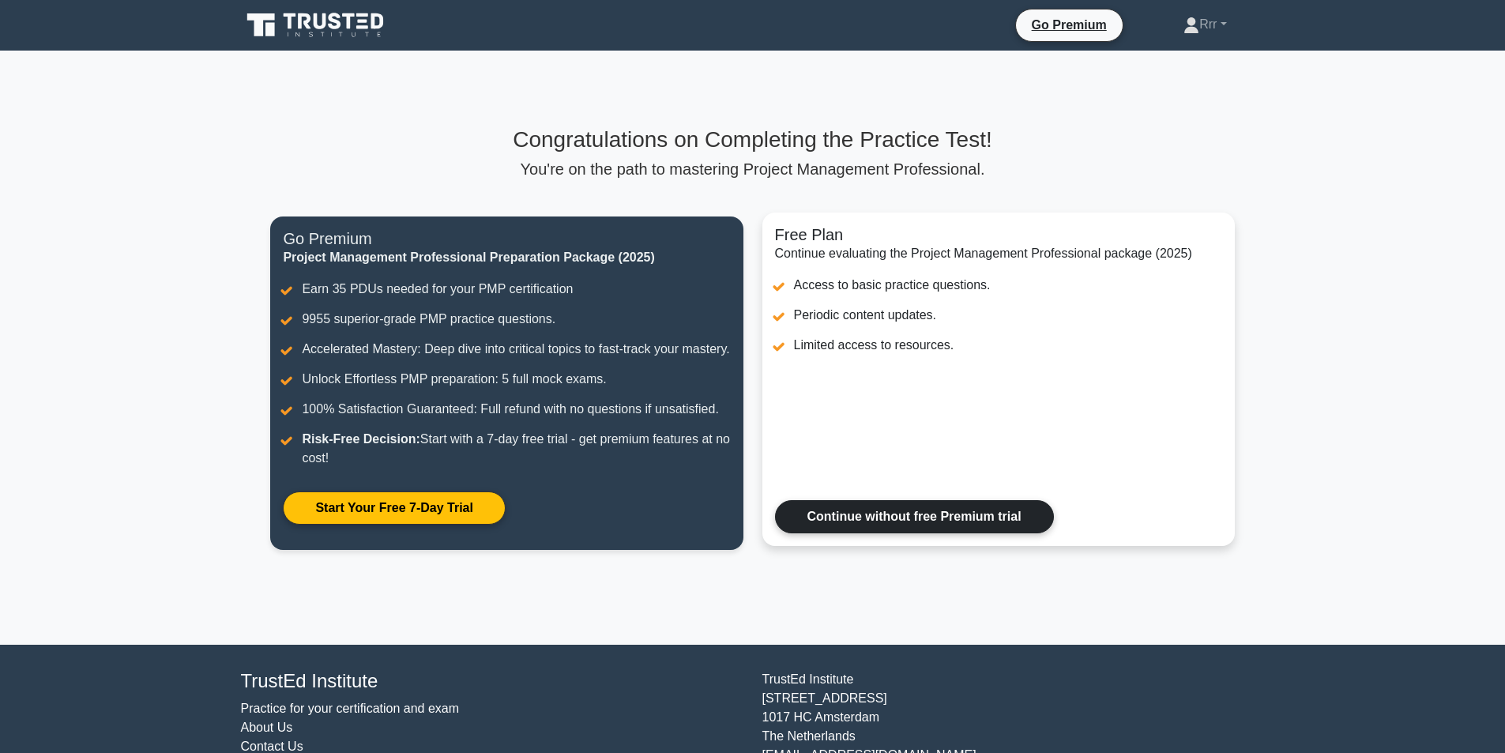
click at [907, 500] on link "Continue without free Premium trial" at bounding box center [914, 516] width 279 height 33
click at [906, 521] on link "Continue without free Premium trial" at bounding box center [914, 516] width 279 height 33
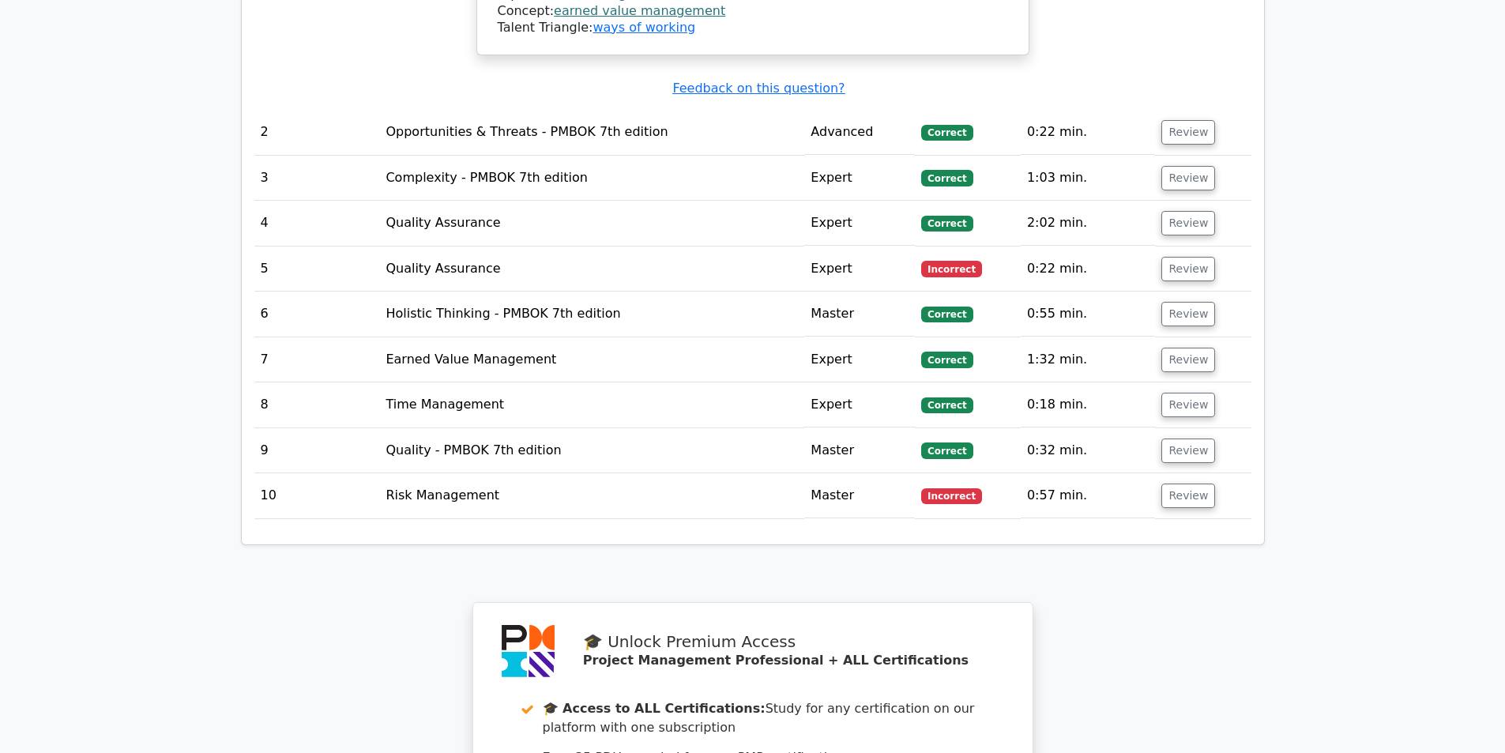
scroll to position [2054, 0]
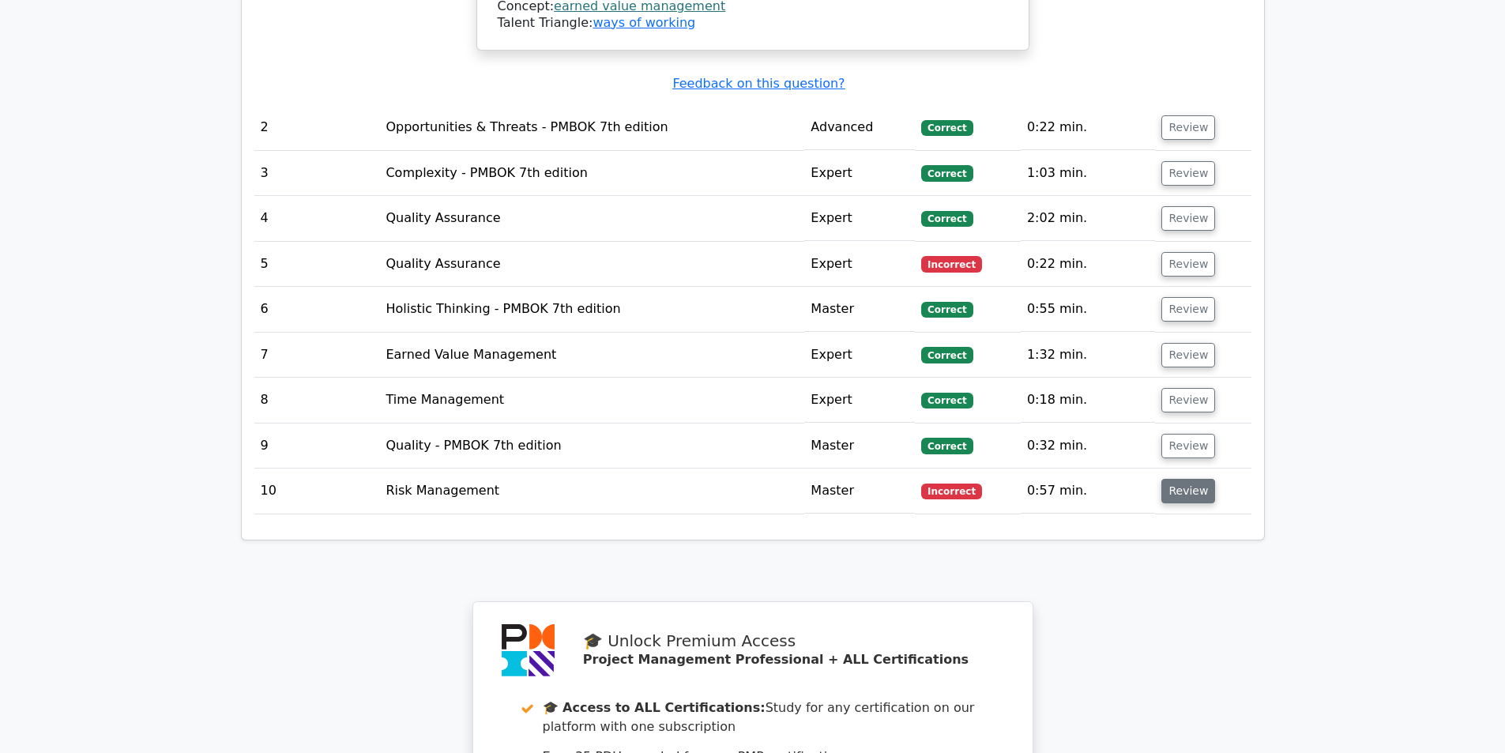
click at [1180, 479] on button "Review" at bounding box center [1188, 491] width 54 height 24
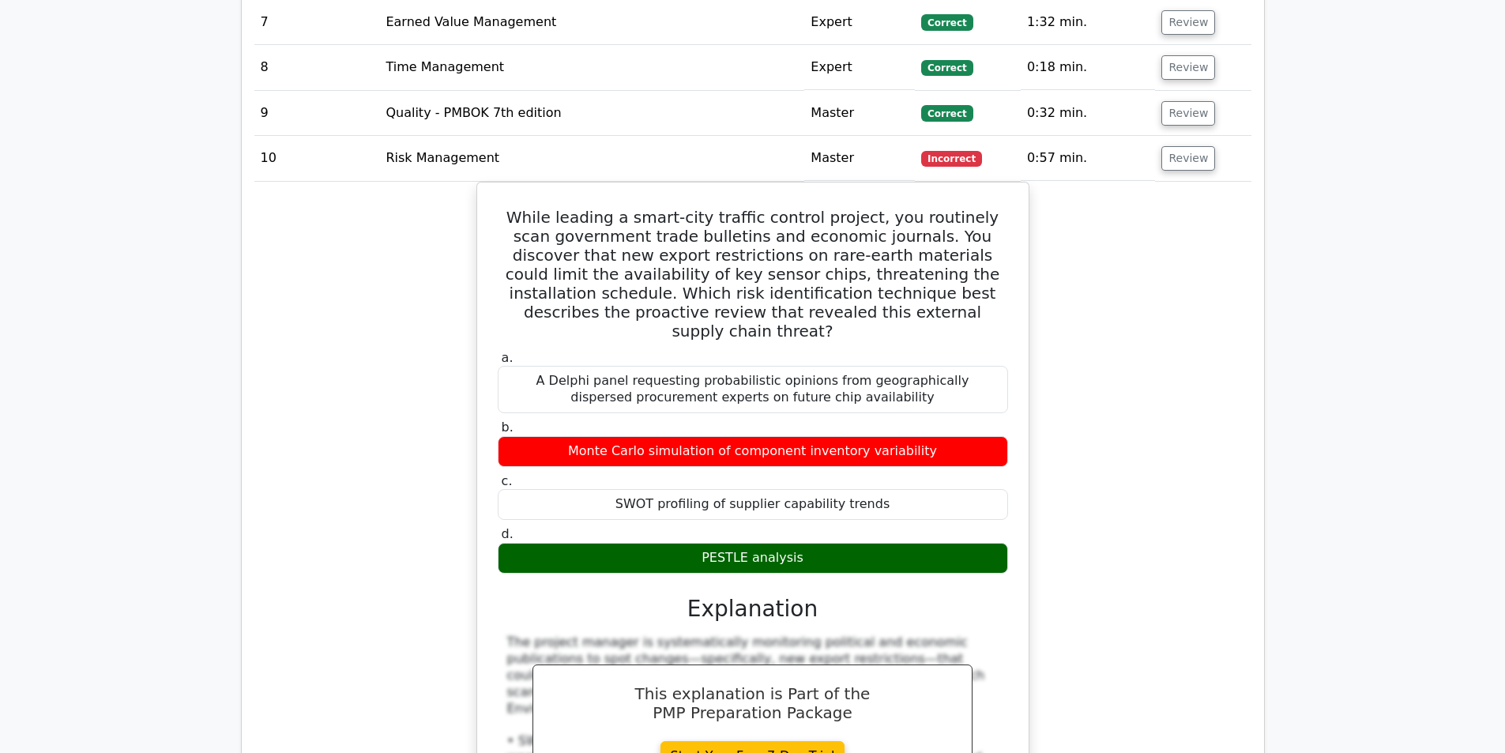
scroll to position [2133, 0]
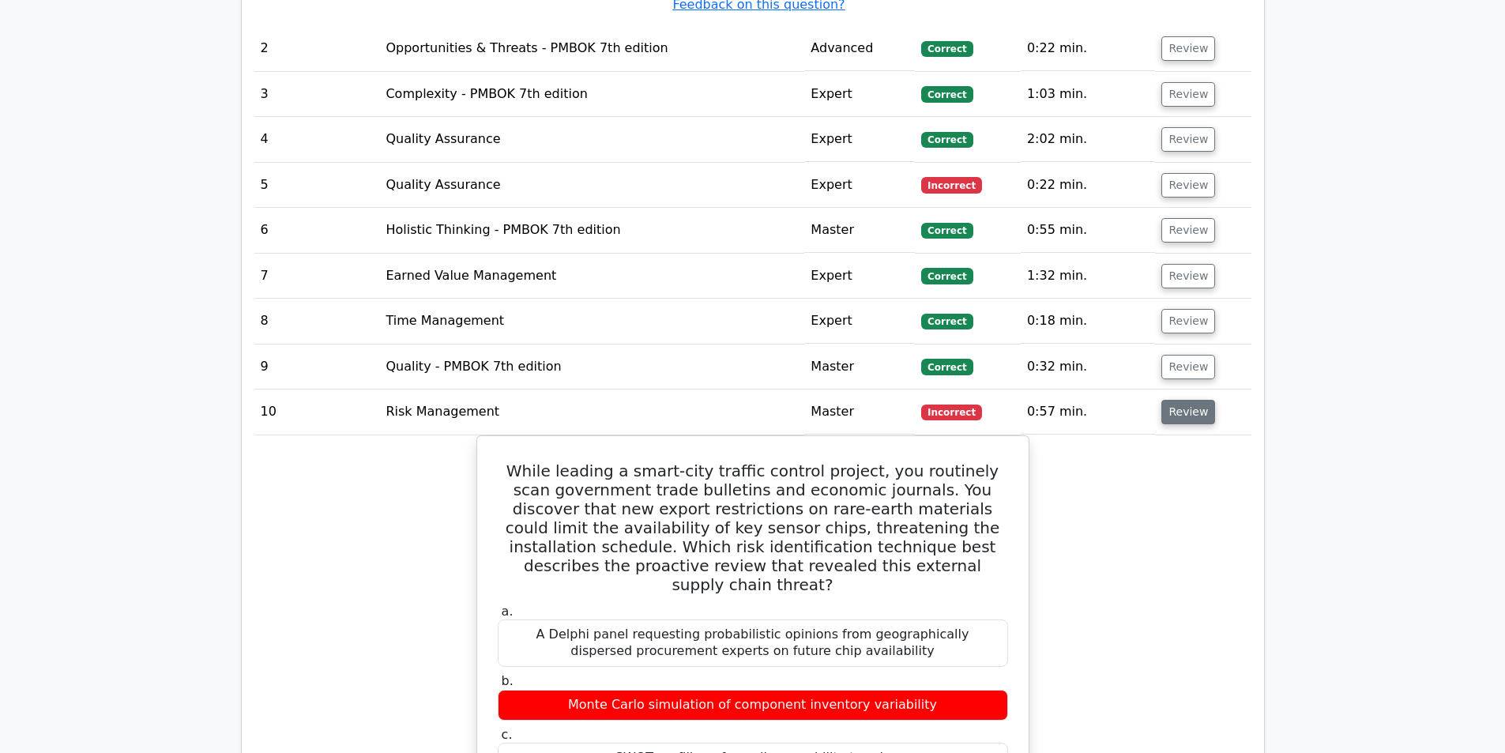
click at [1178, 400] on button "Review" at bounding box center [1188, 412] width 54 height 24
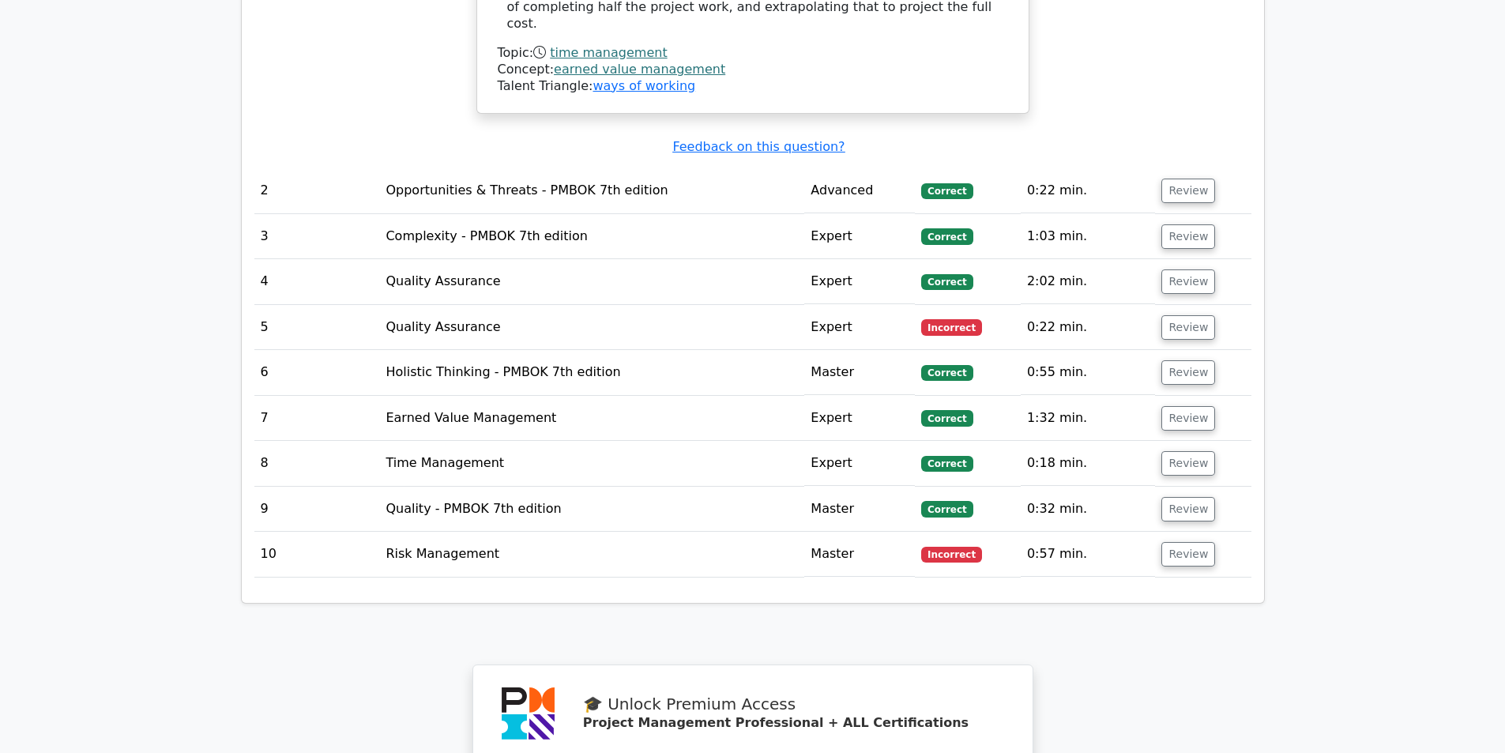
scroll to position [1975, 0]
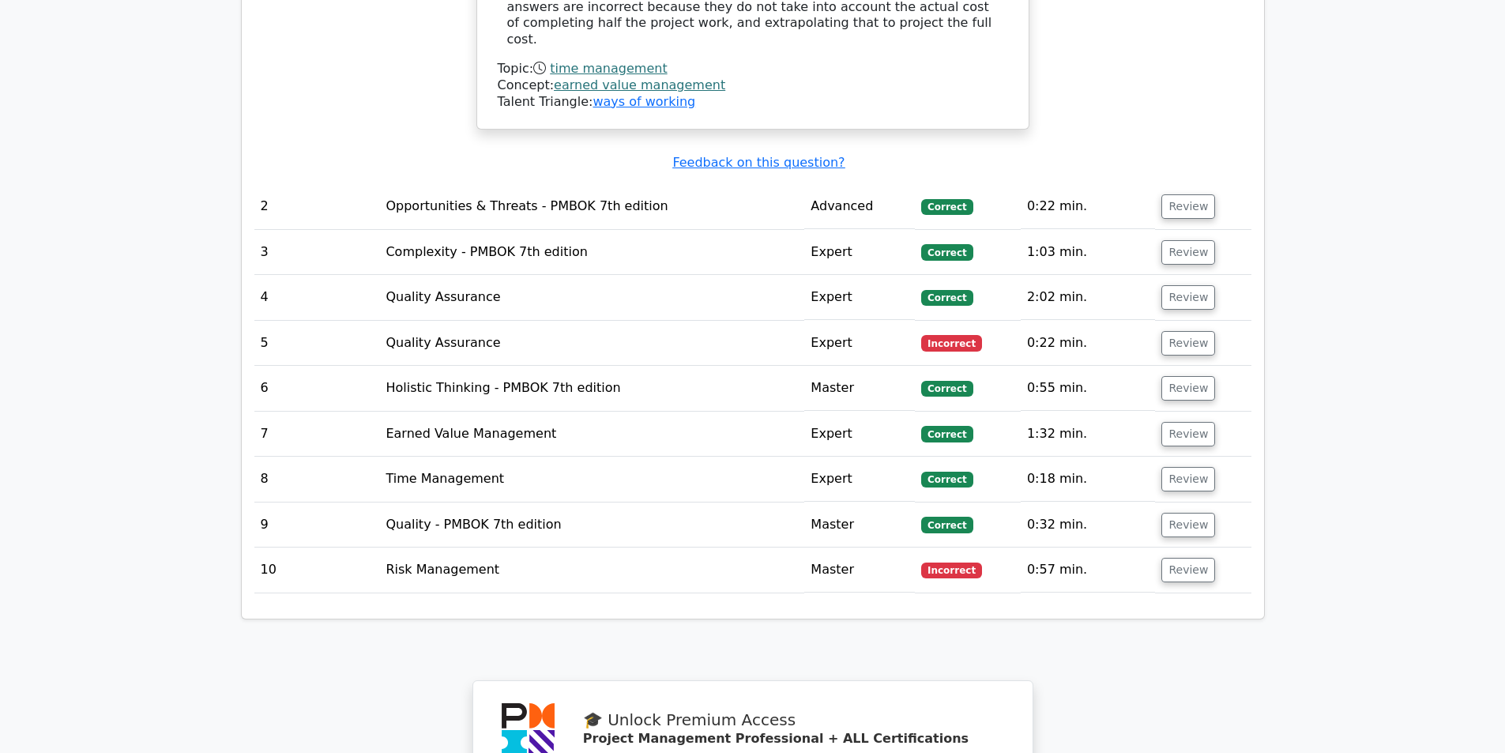
click at [1156, 321] on td "Review" at bounding box center [1203, 343] width 96 height 45
click at [1172, 331] on button "Review" at bounding box center [1188, 343] width 54 height 24
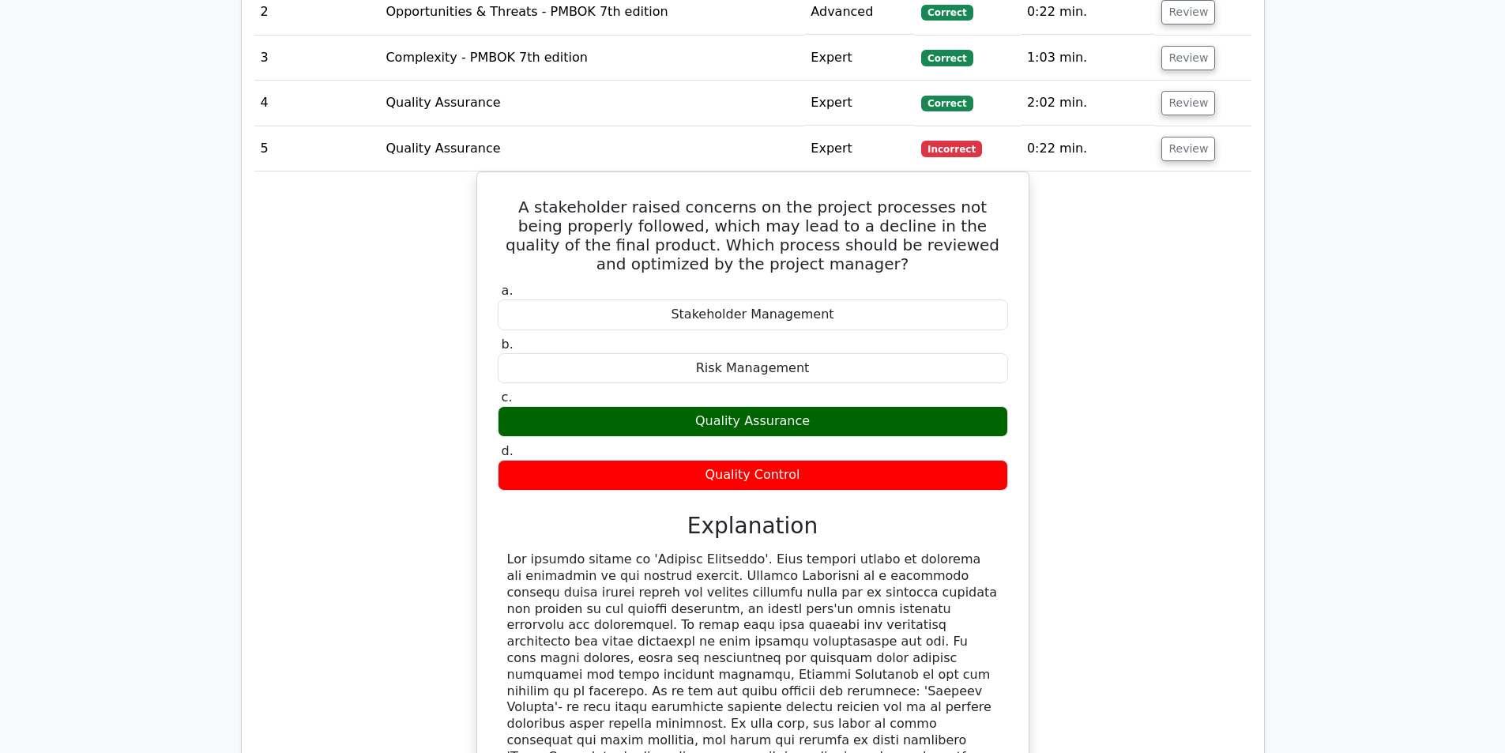
scroll to position [2133, 0]
